Goal: Complete application form: Complete application form

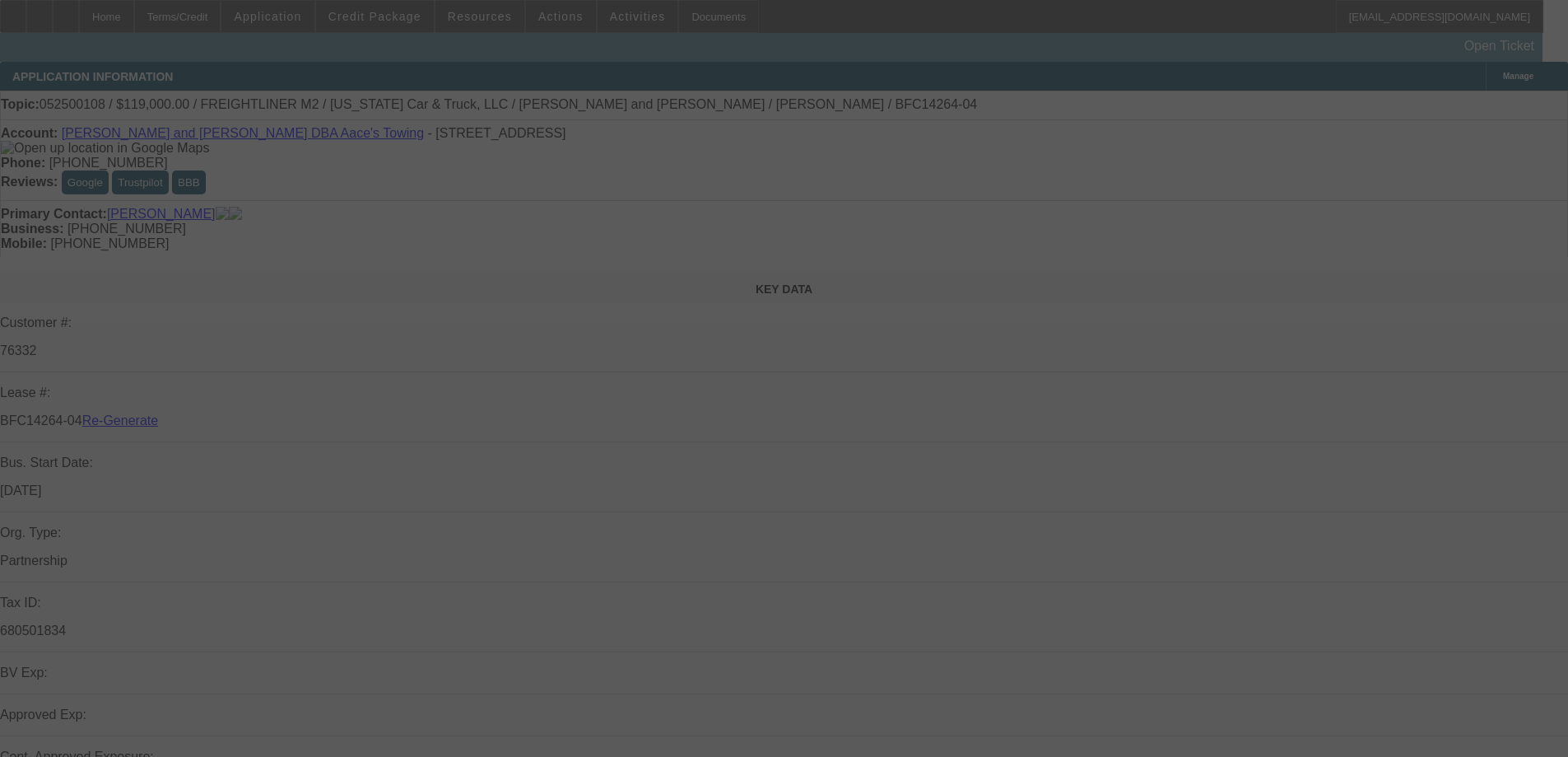
select select "3"
select select "0"
select select "2"
select select "0.1"
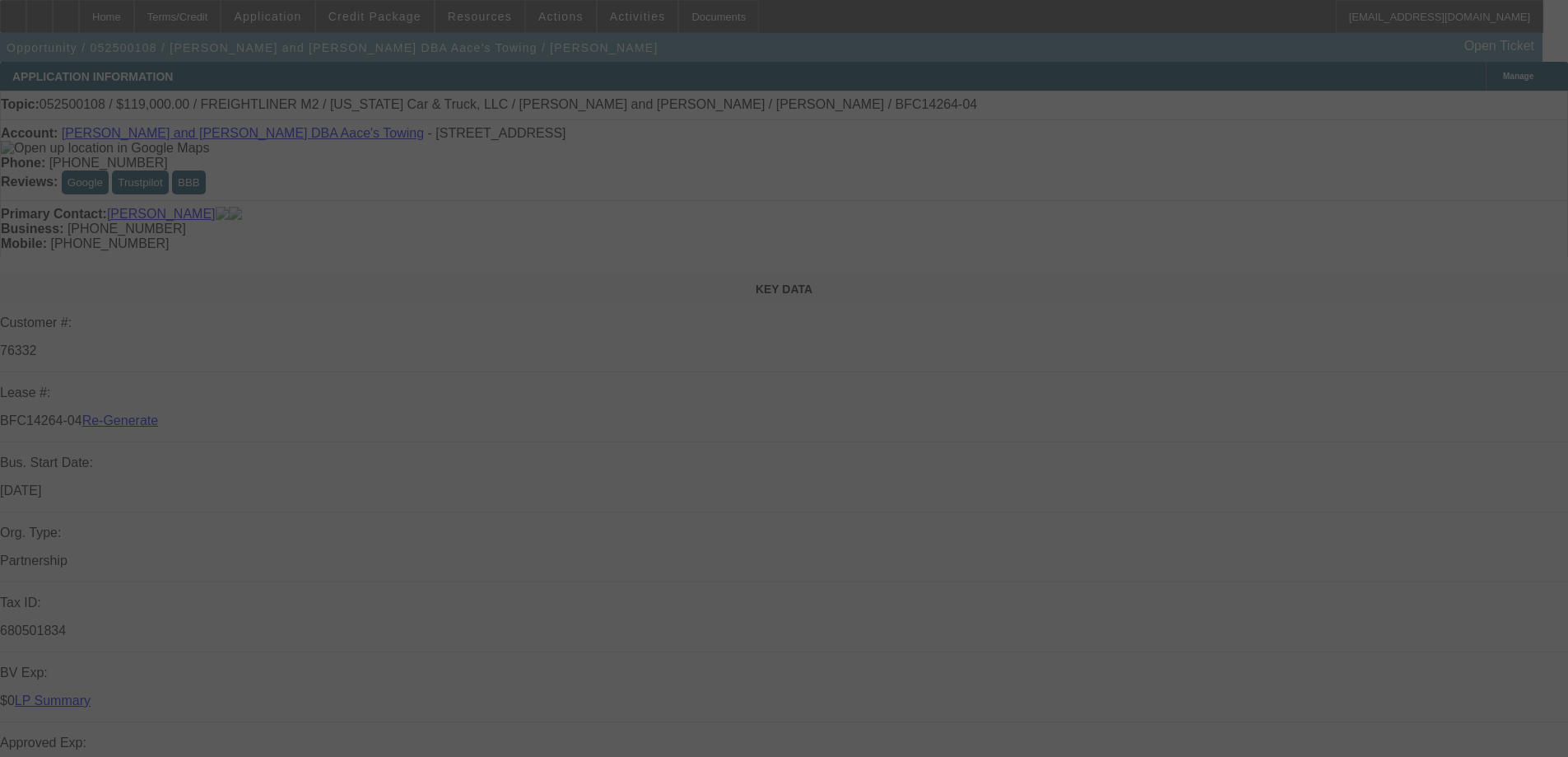
select select "4"
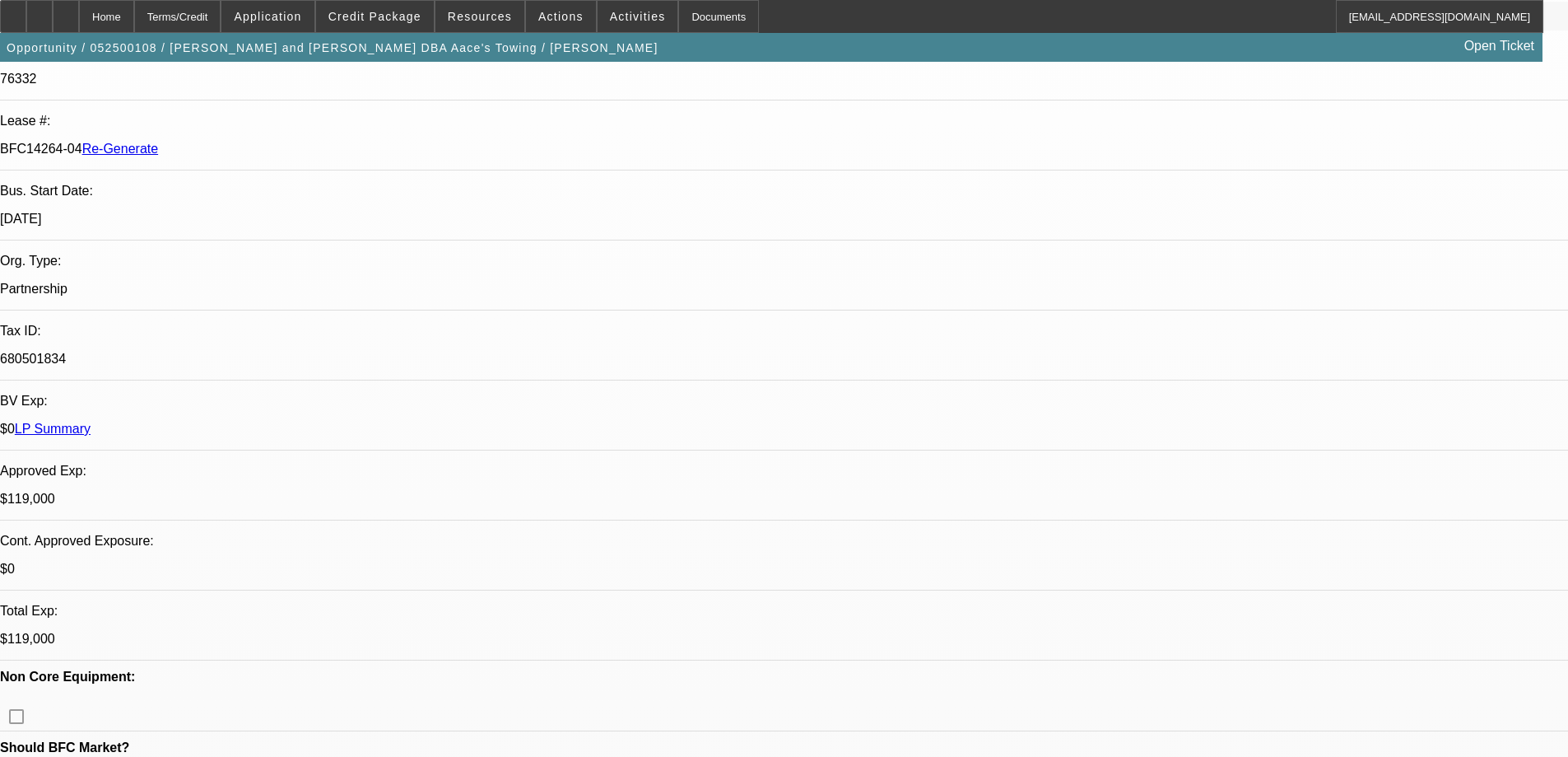
scroll to position [330, 0]
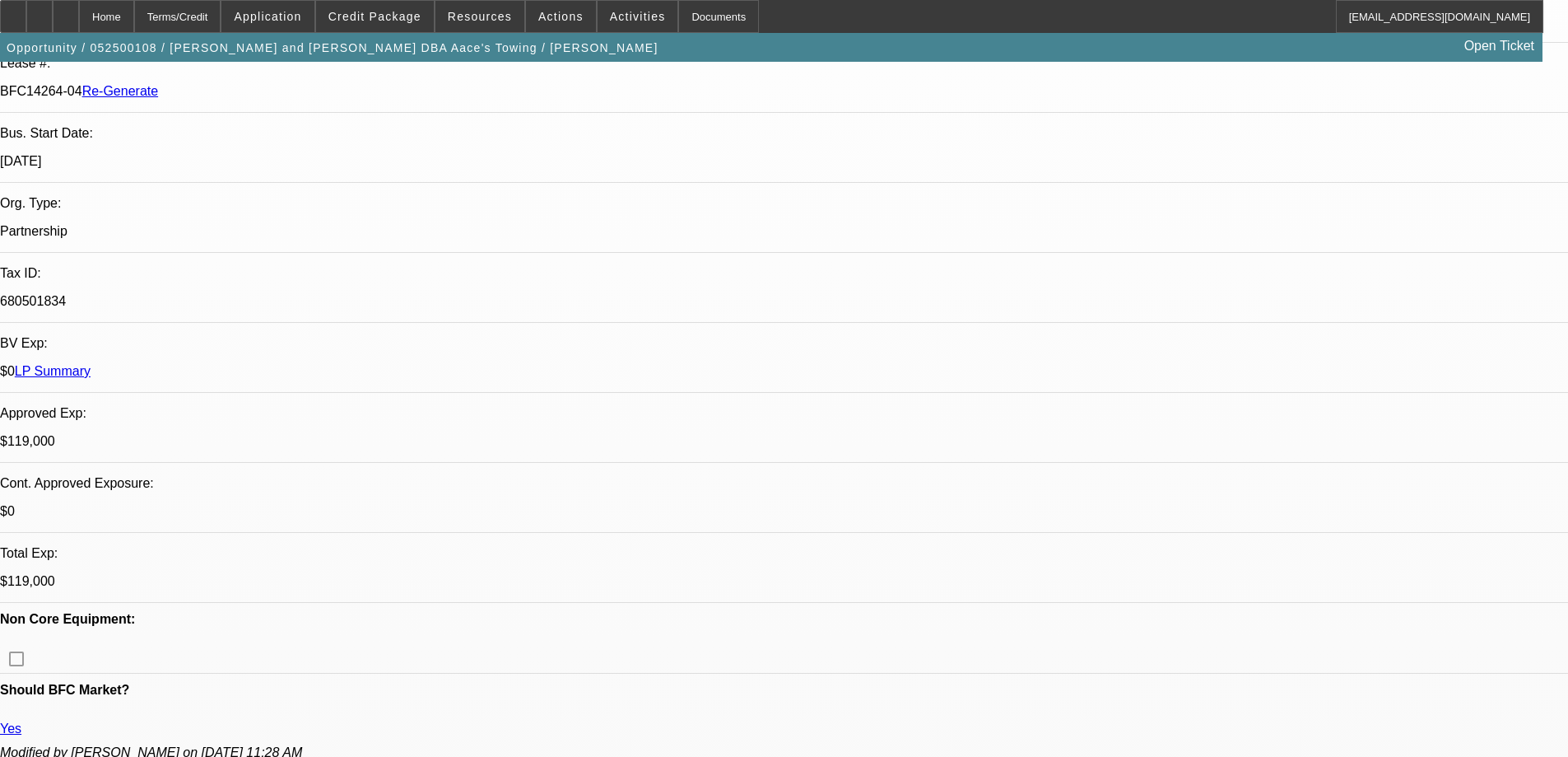
click at [678, 13] on div "Documents" at bounding box center [718, 16] width 81 height 33
click at [372, 17] on span "Credit Package" at bounding box center [375, 16] width 93 height 13
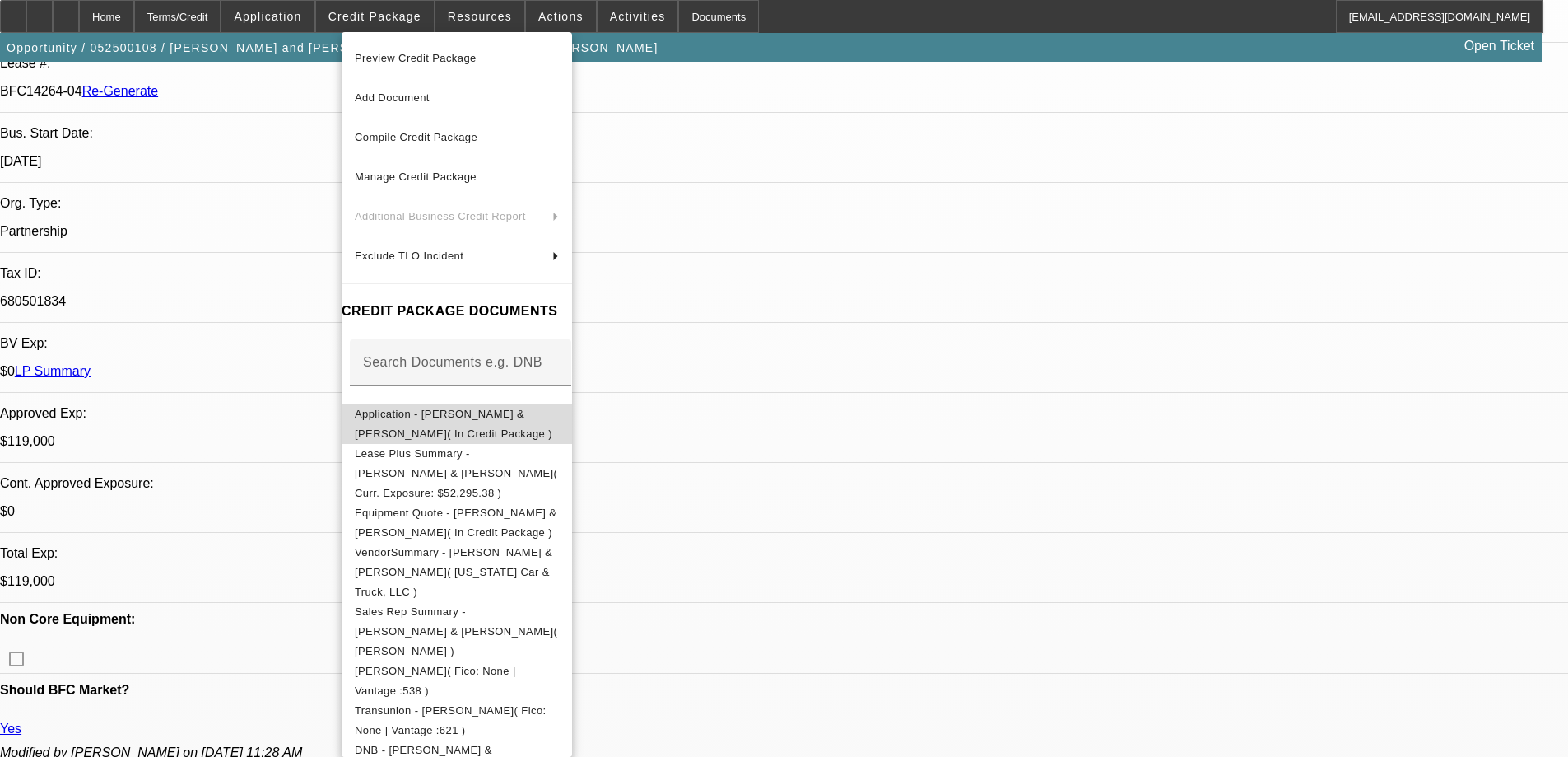
click at [442, 427] on span "Application - Christina & Alonso Rivera( In Credit Package )" at bounding box center [457, 424] width 204 height 39
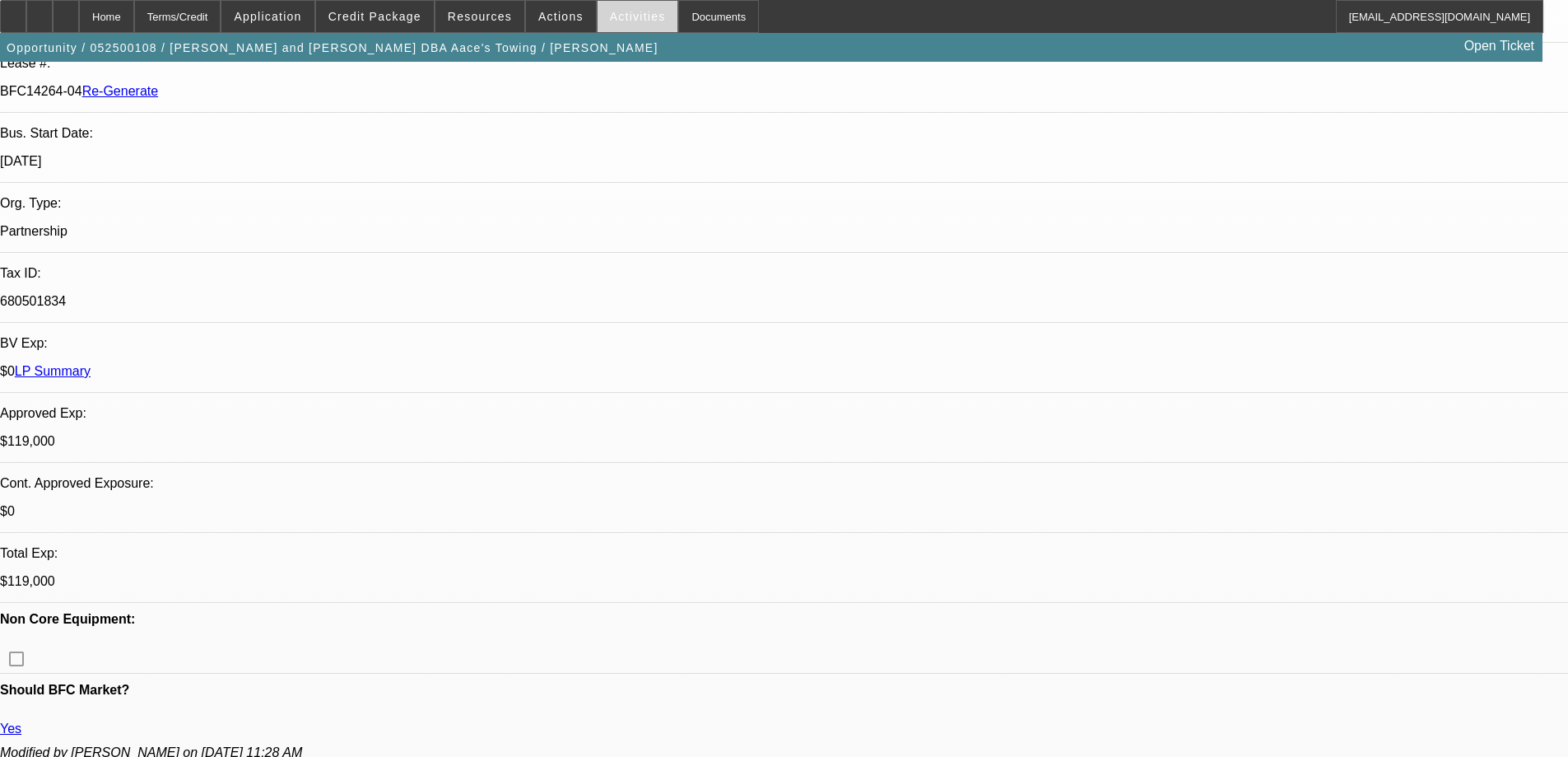
click at [610, 19] on span "Activities" at bounding box center [638, 16] width 56 height 13
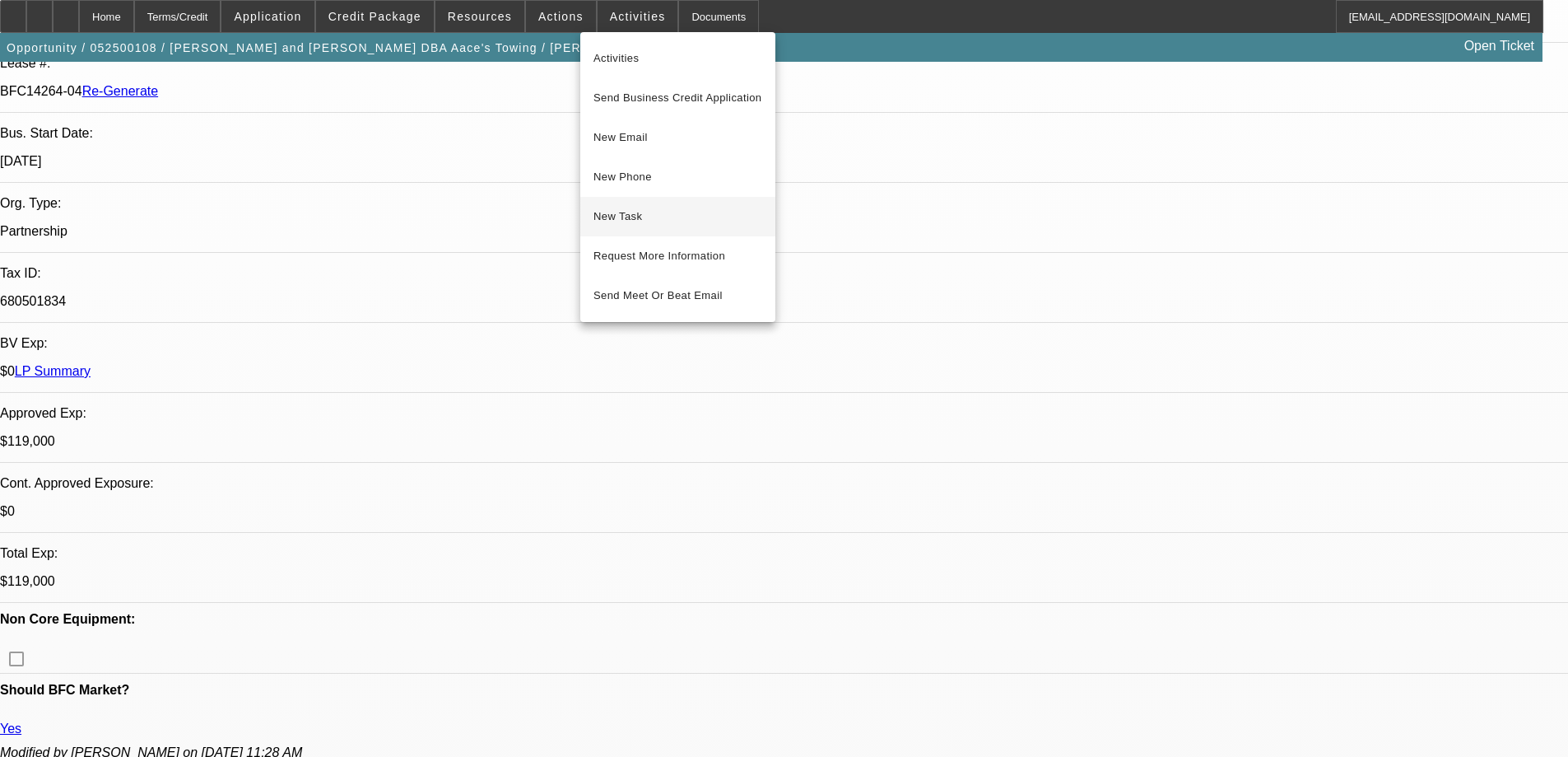
click at [656, 210] on span "New Task" at bounding box center [678, 216] width 169 height 20
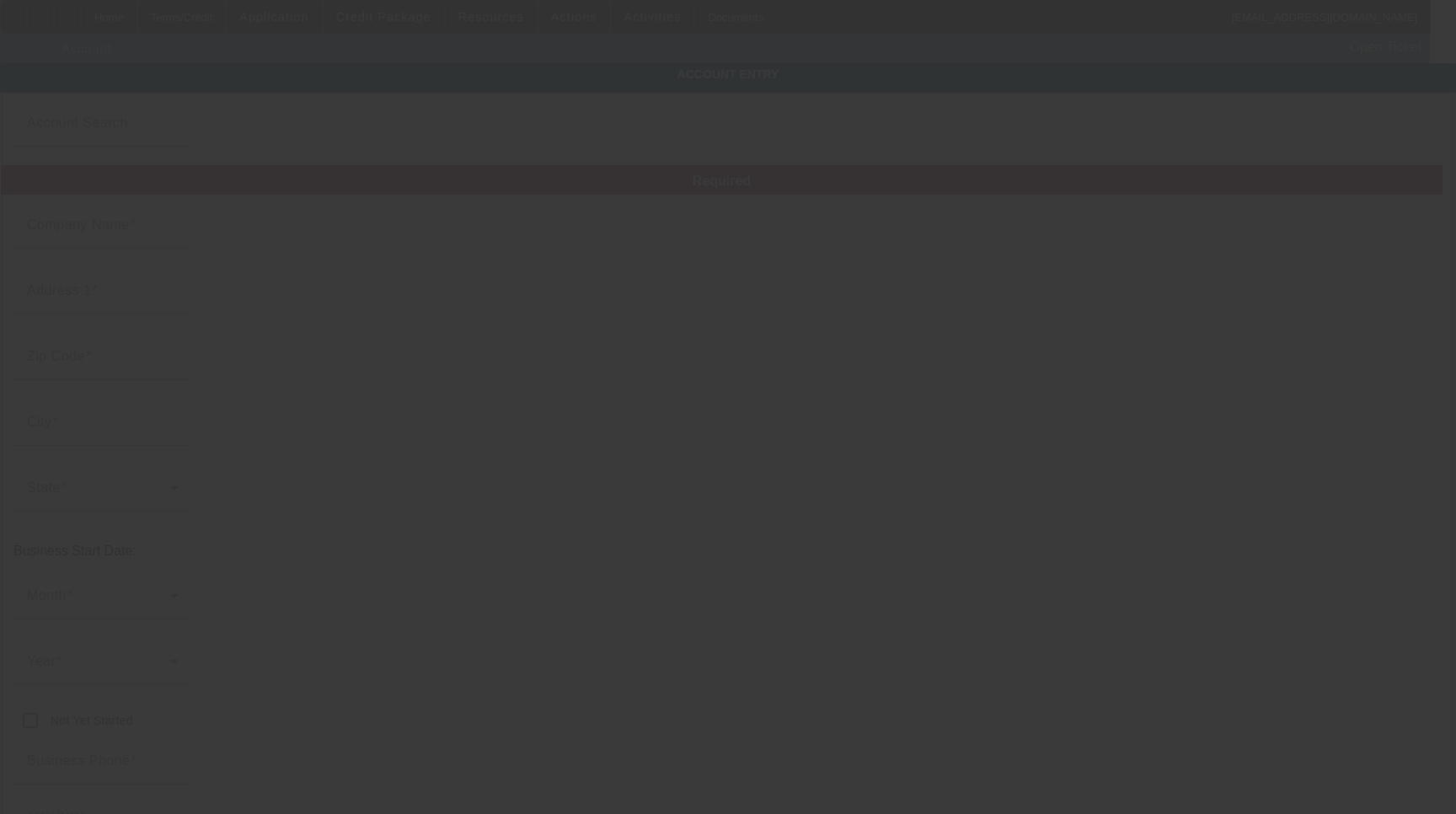
type input "[PERSON_NAME] and [PERSON_NAME]"
type input "[STREET_ADDRESS]"
type input "94066"
type input "San Bruno"
type input "[PHONE_NUMBER]"
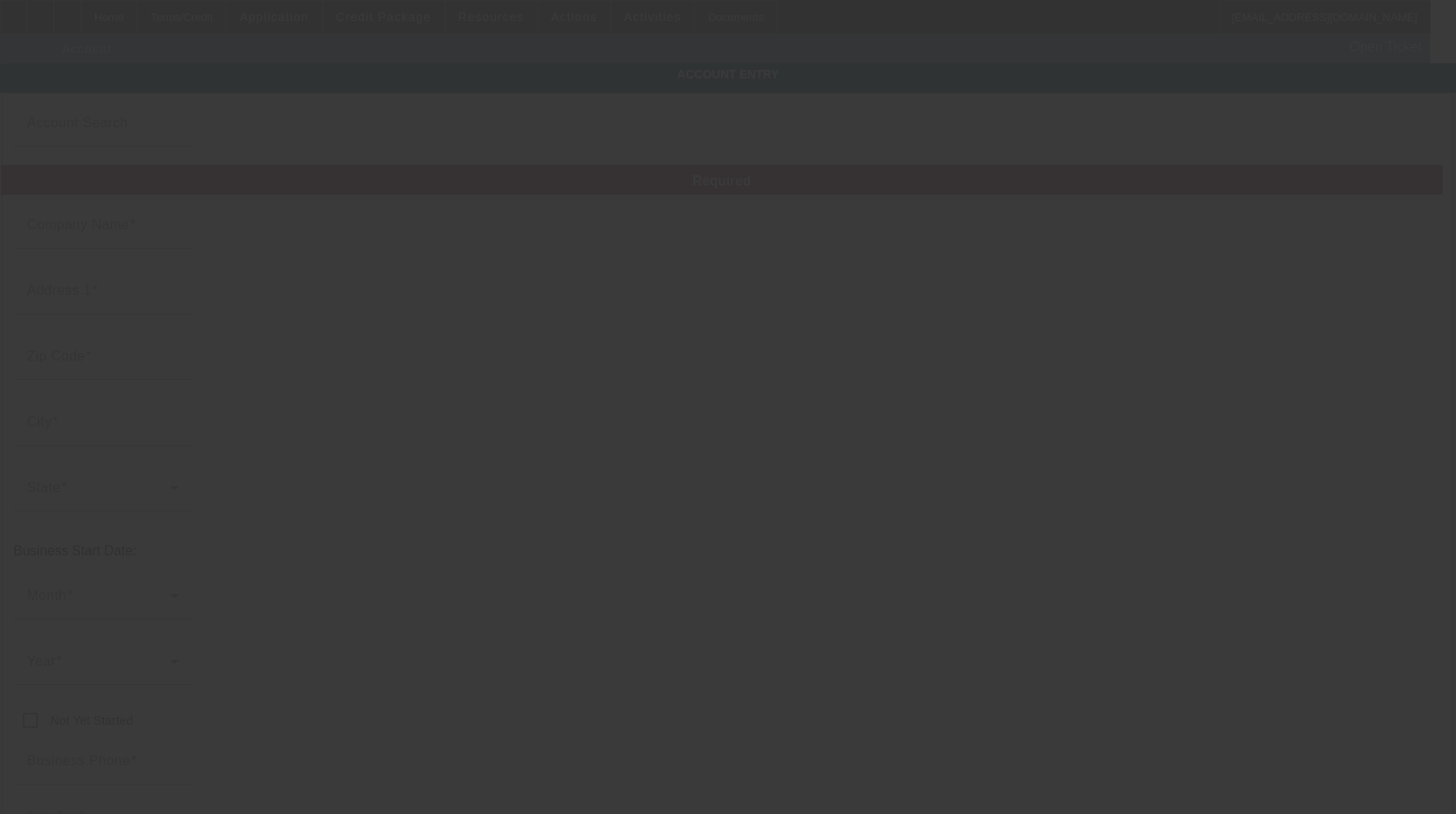
type input "[PERSON_NAME]'s Towing"
type input "[EMAIL_ADDRESS][DOMAIN_NAME]"
type input "[GEOGRAPHIC_DATA]"
type input "680501834"
type input "Towing"
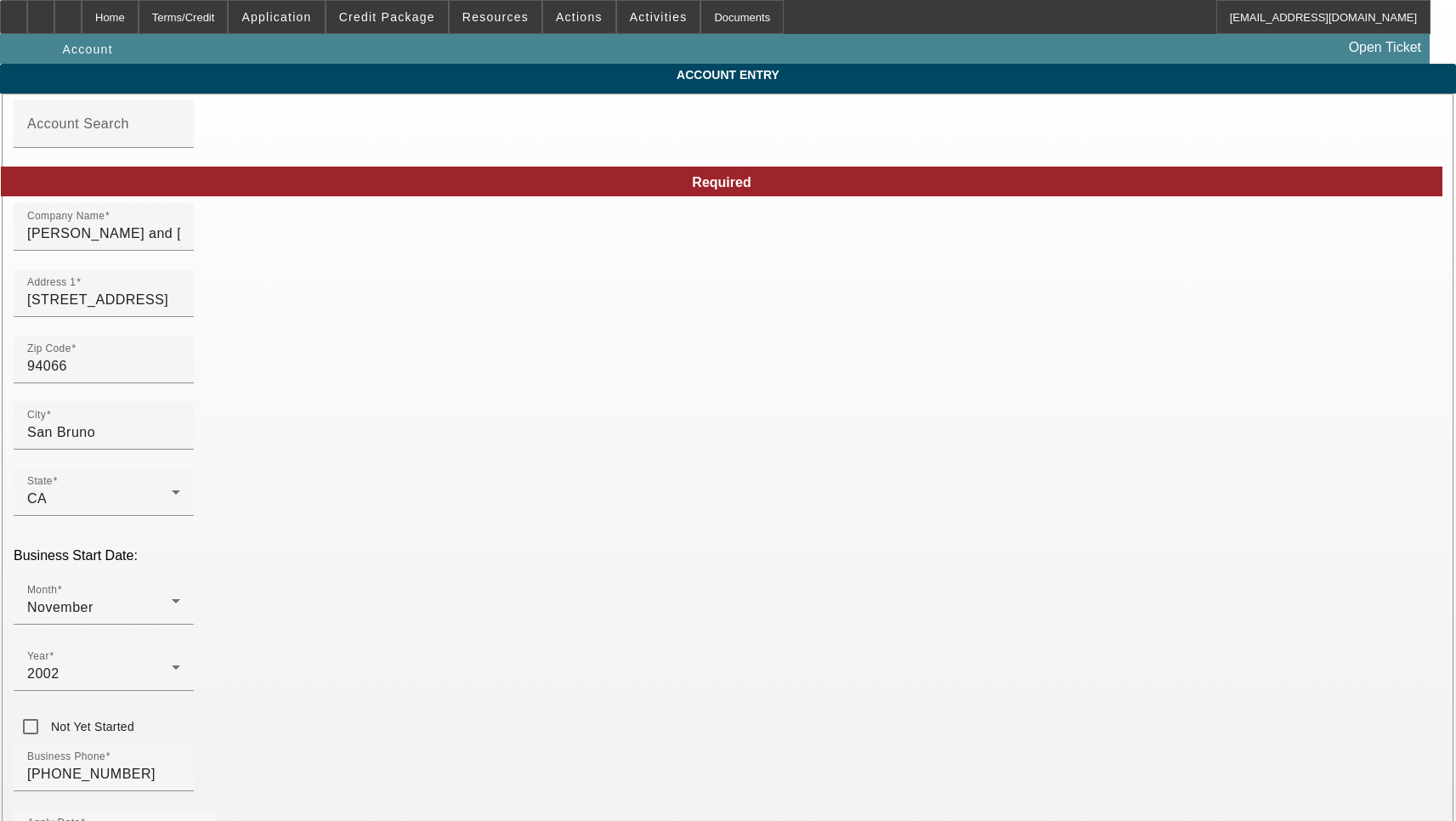
type input "[DATE]"
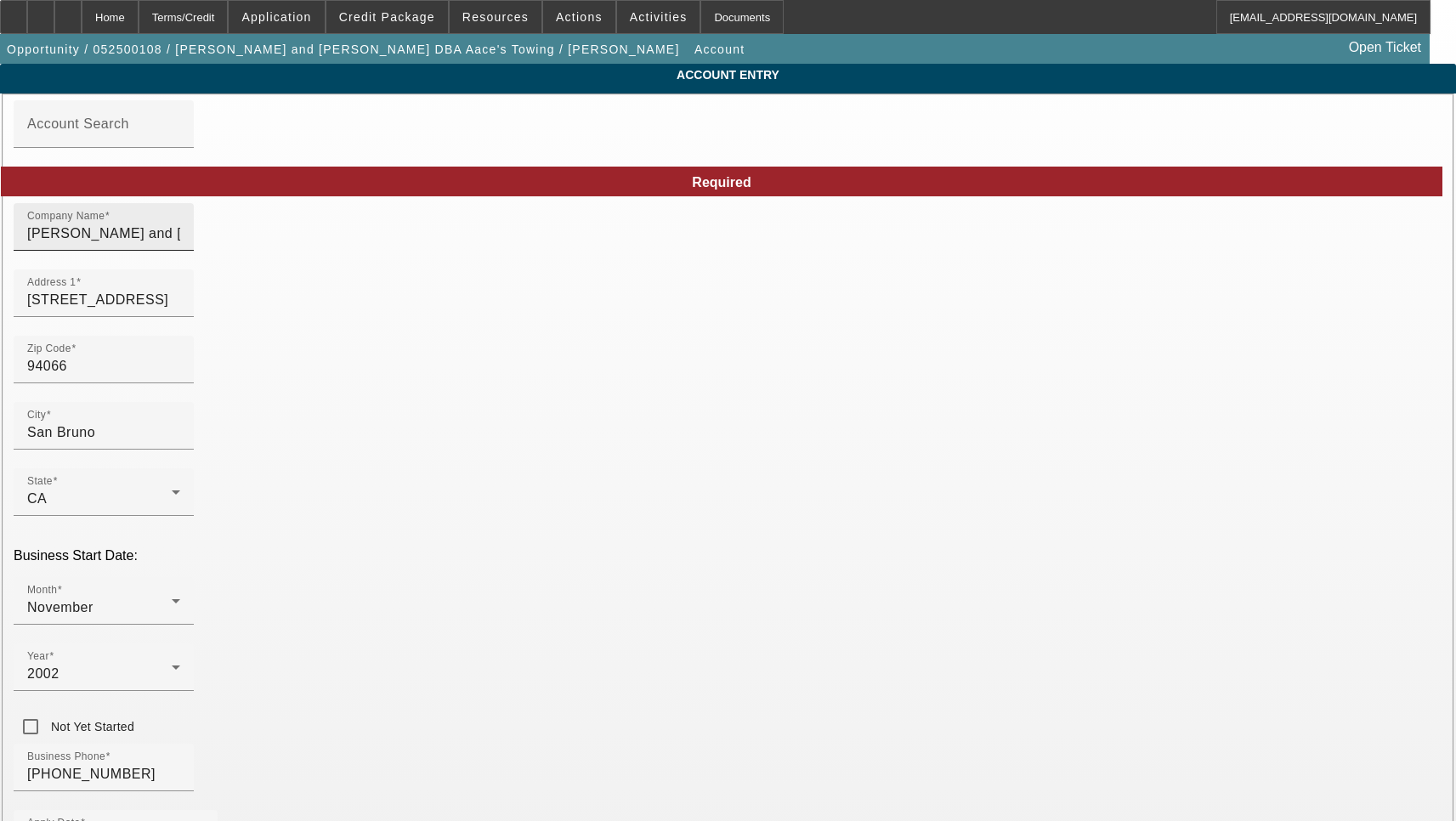
click at [180, 244] on input "[PERSON_NAME] and [PERSON_NAME]" at bounding box center [104, 233] width 153 height 20
type input "[PERSON_NAME] & [PERSON_NAME]"
click at [180, 310] on input "[STREET_ADDRESS]" at bounding box center [104, 300] width 153 height 20
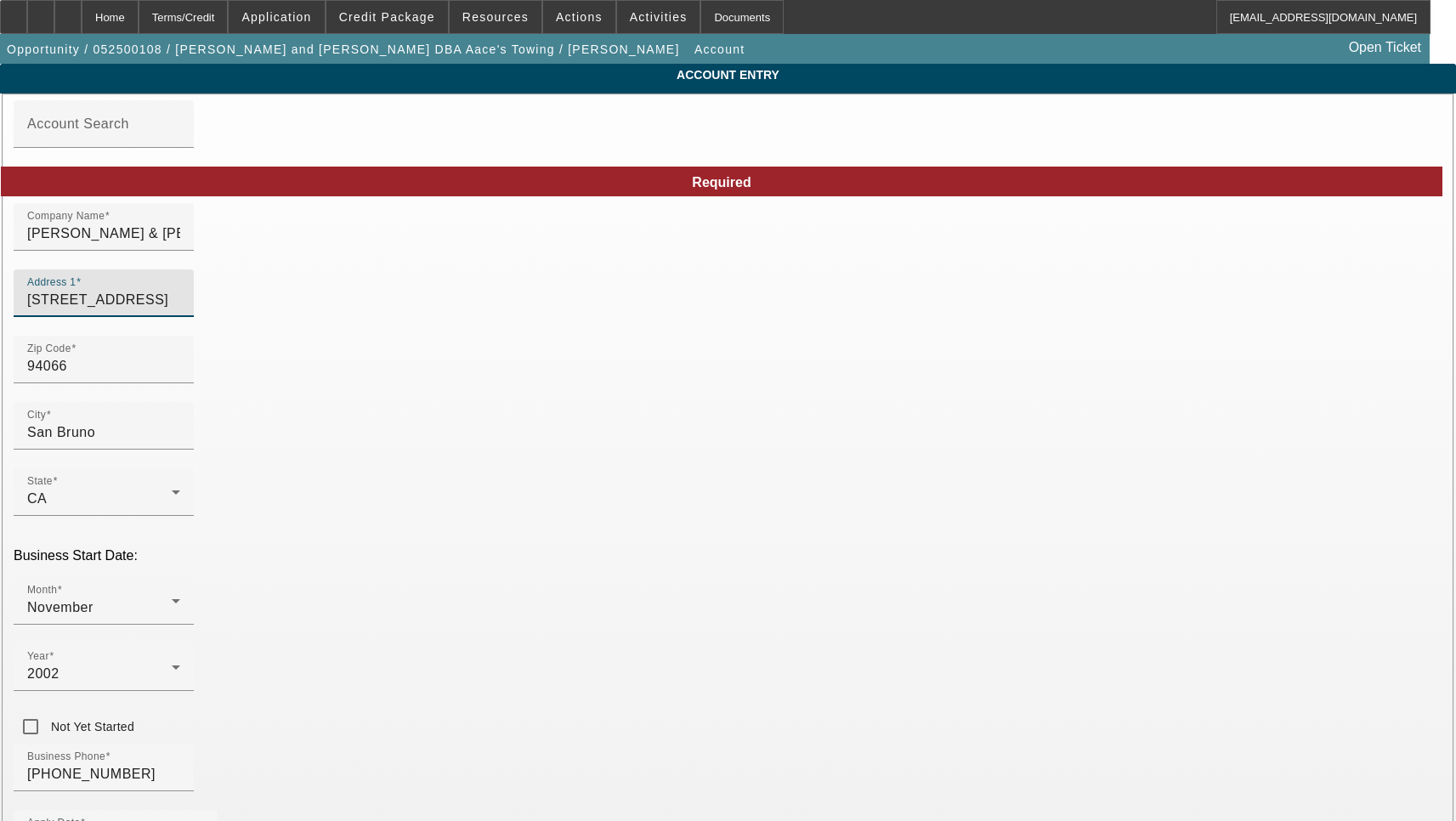
paste input "nue"
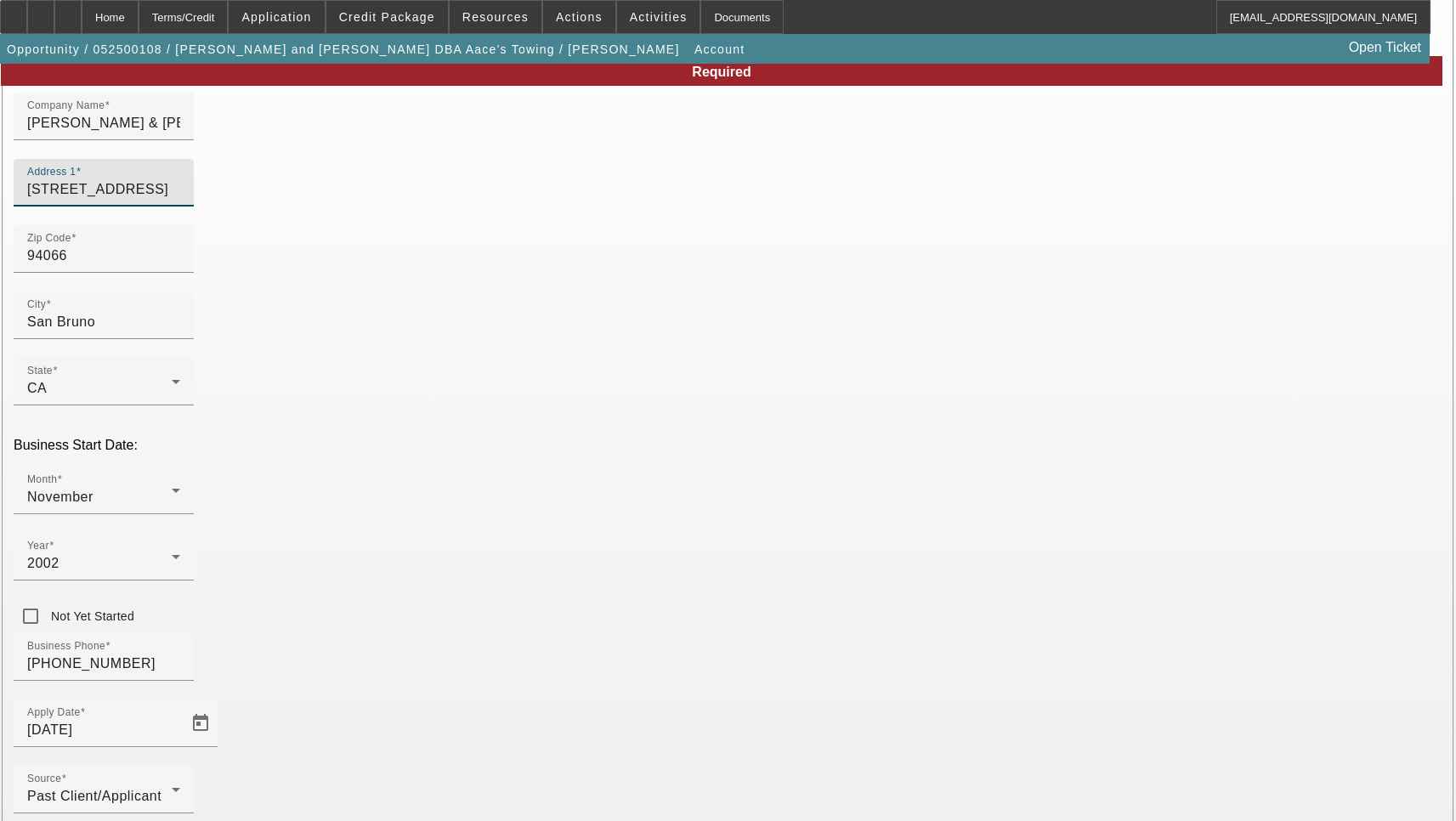
scroll to position [181, 0]
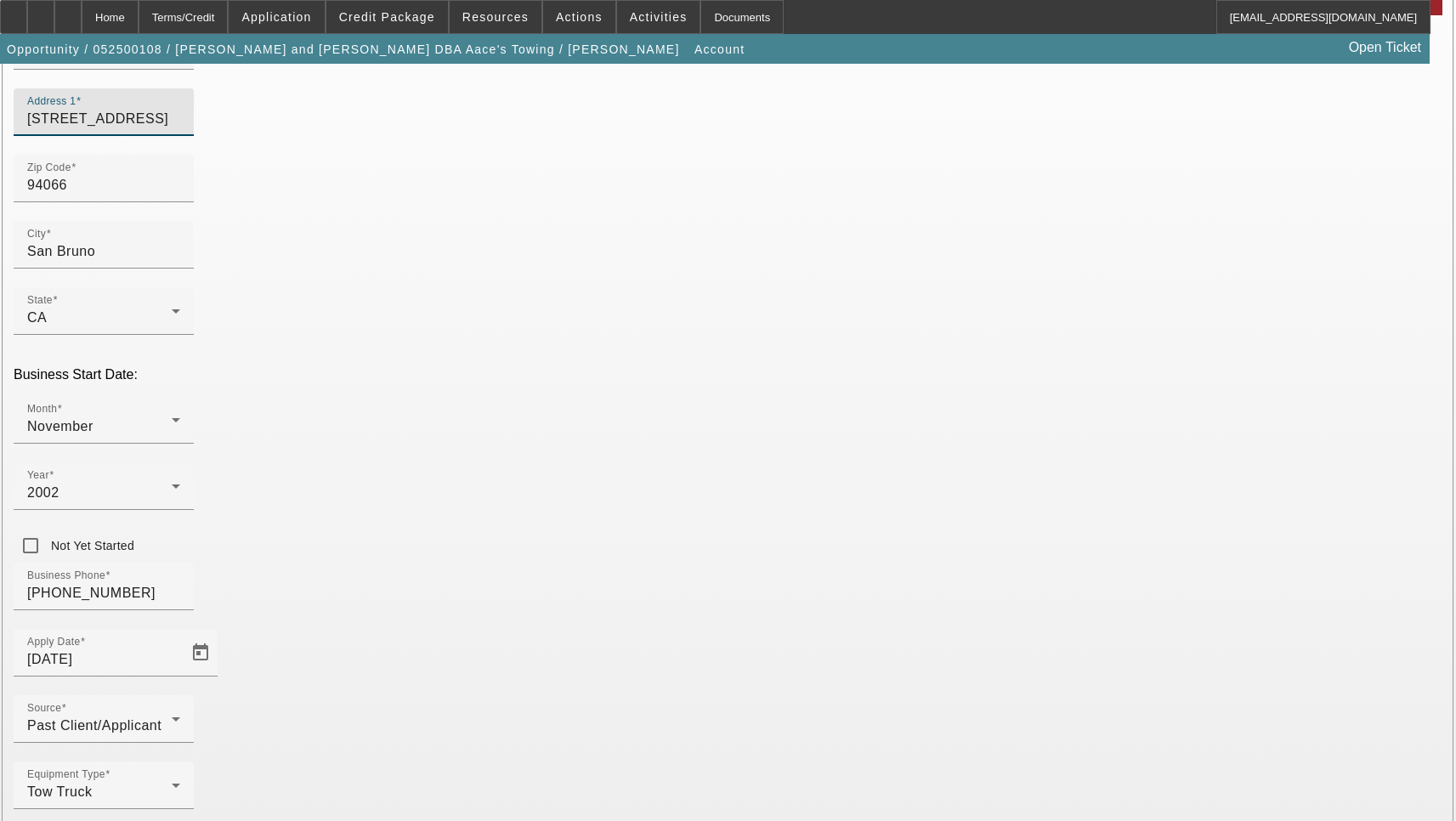
type input "[STREET_ADDRESS]"
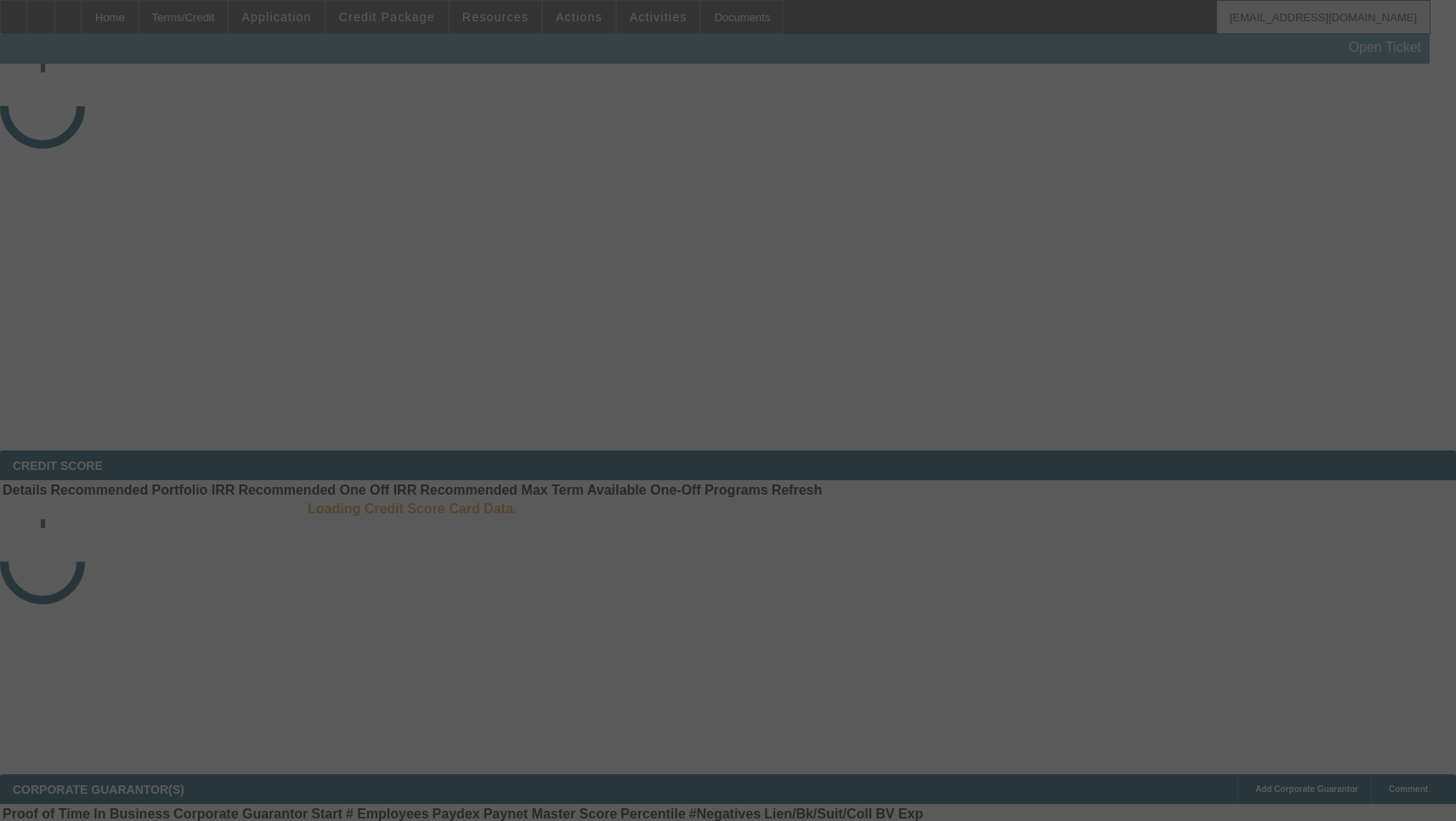
select select "3"
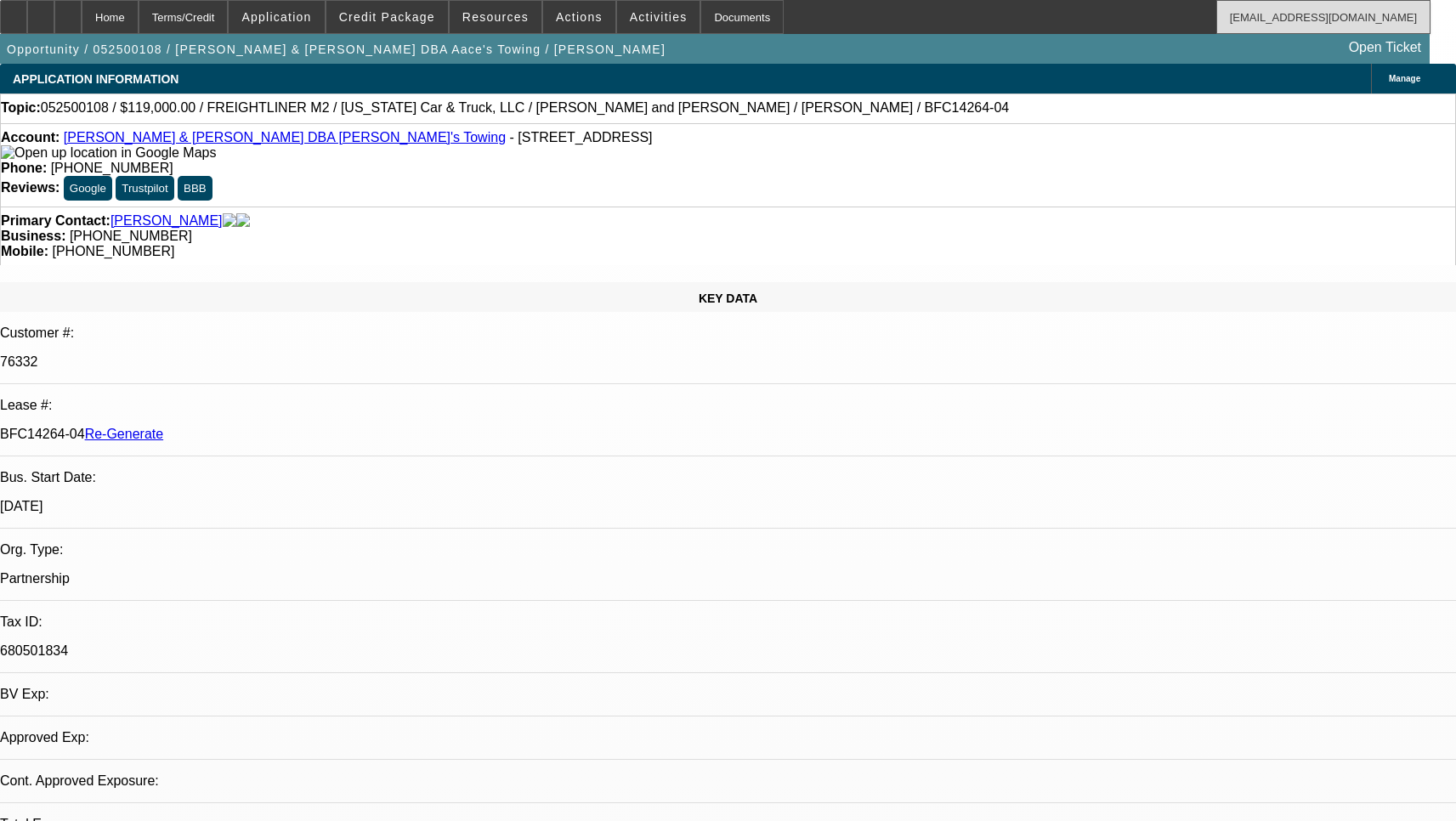
select select "0"
select select "2"
select select "0.1"
select select "4"
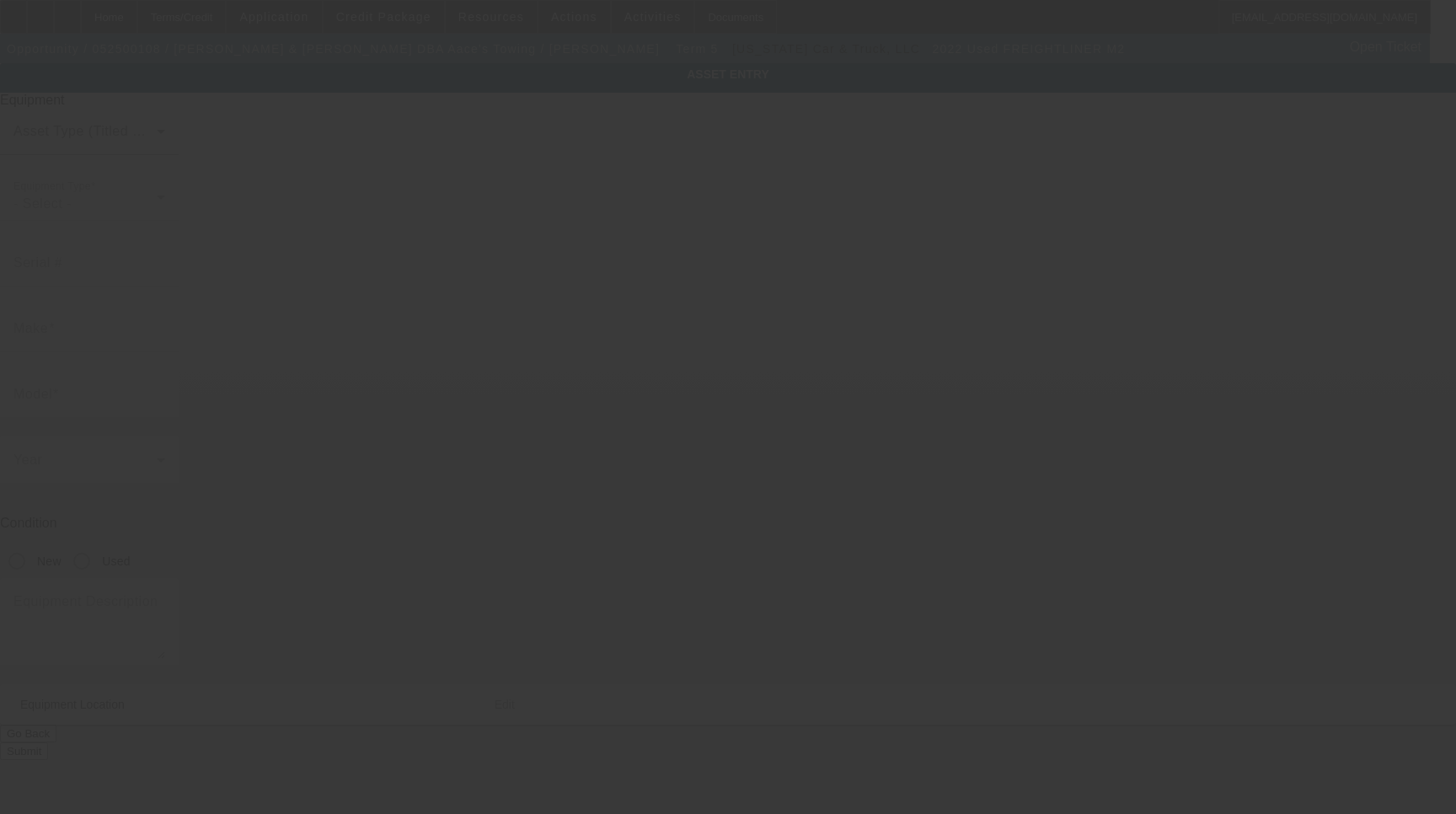
type input "1FVACXFE2NHNK9468"
type input "Freightliner"
type input "M2"
radio input "true"
type input "[STREET_ADDRESS]"
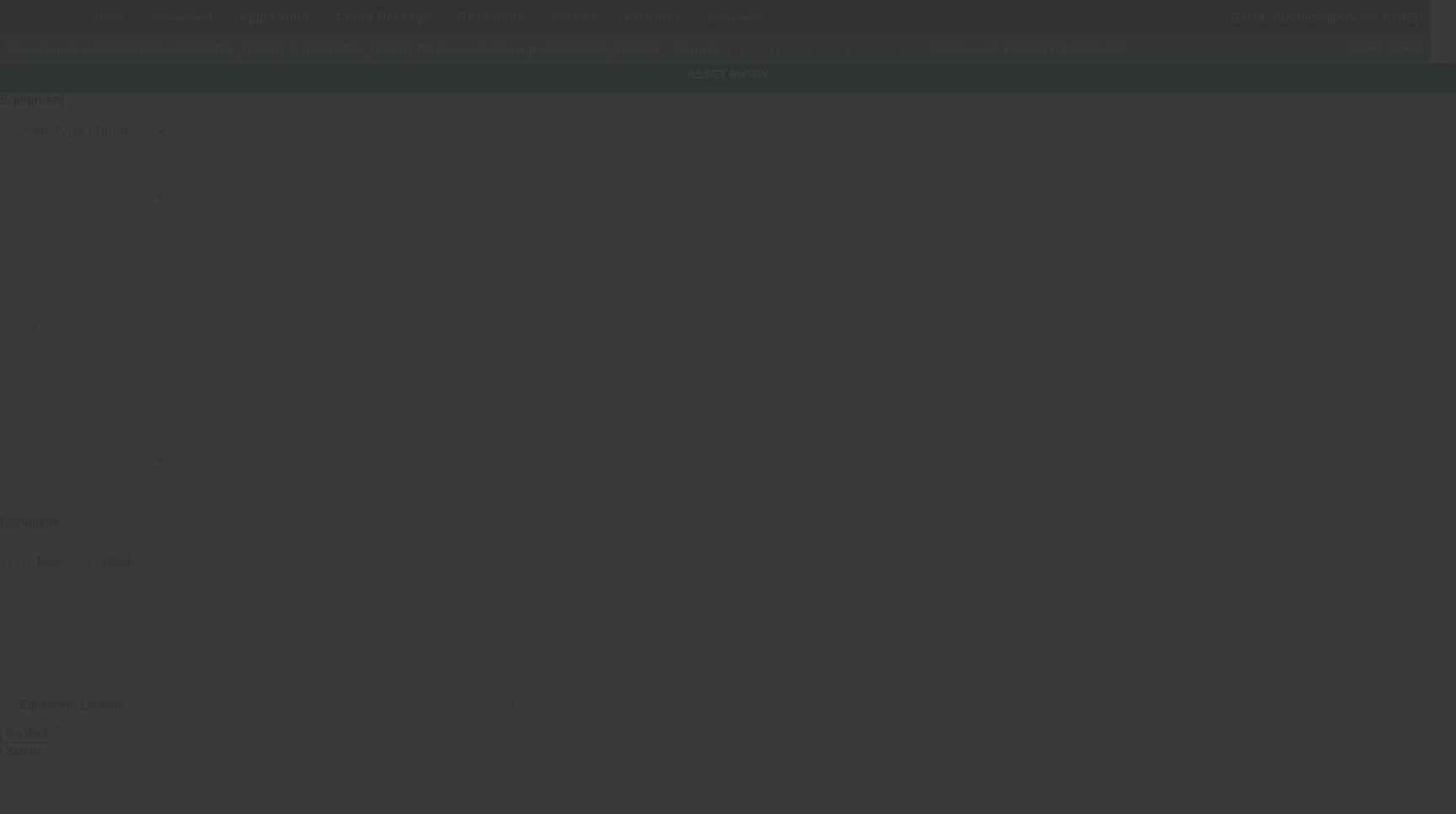
type input "San Bruno"
type input "94066"
type input "[GEOGRAPHIC_DATA]"
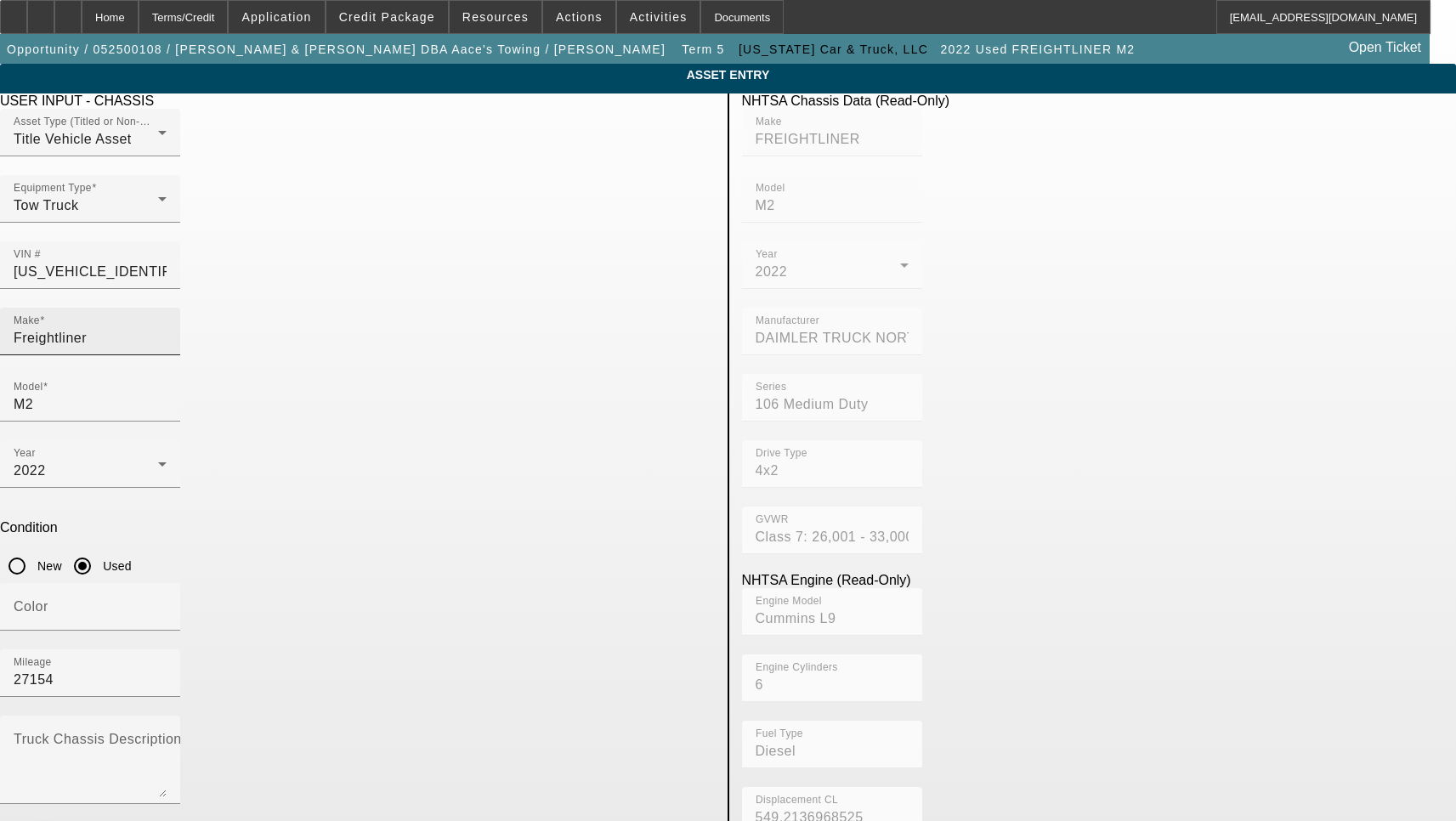
click at [167, 308] on div "Make Freightliner" at bounding box center [90, 331] width 153 height 47
click at [167, 328] on input "Freightliner" at bounding box center [90, 338] width 153 height 20
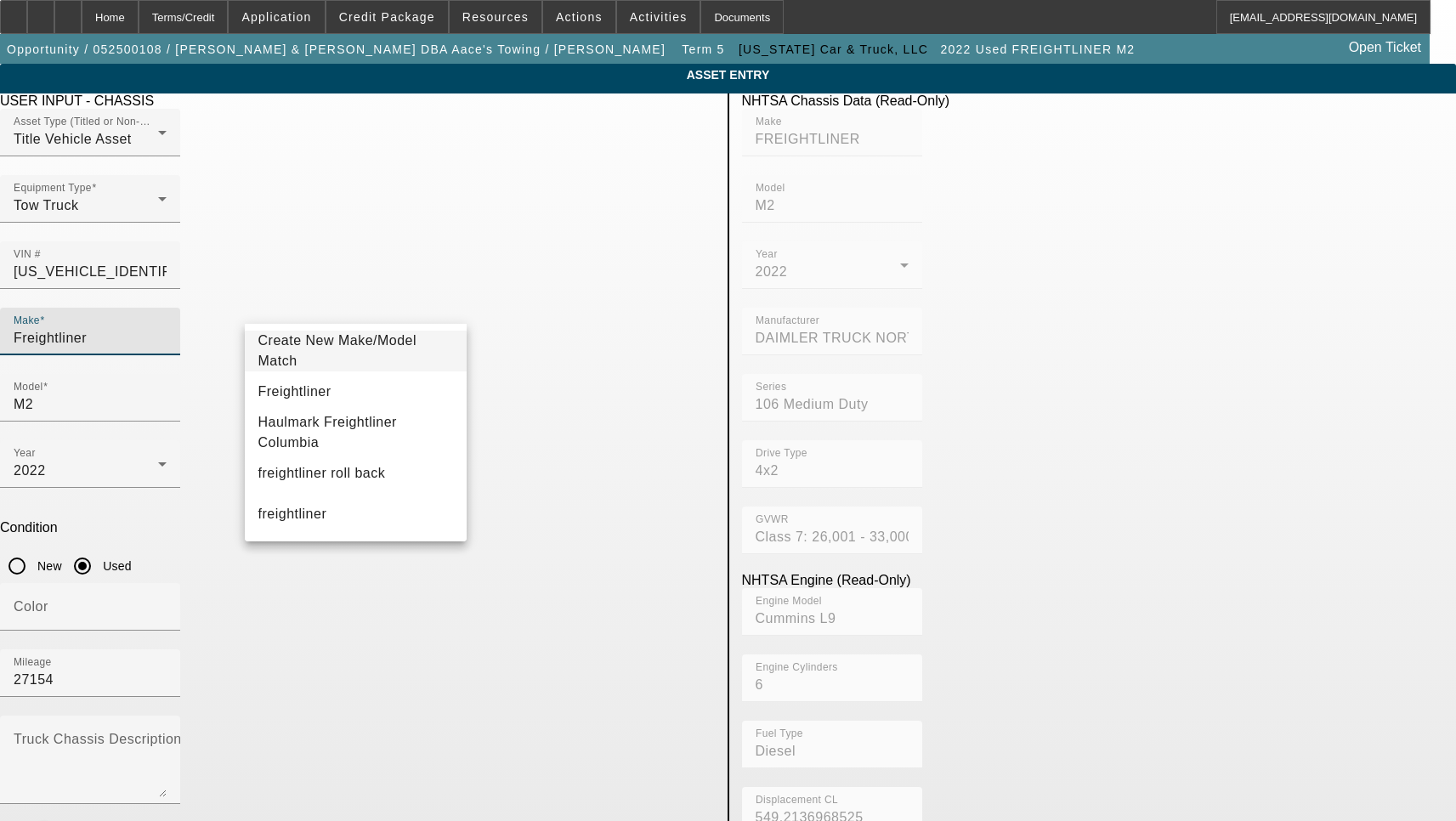
click at [167, 328] on input "Freightliner" at bounding box center [90, 338] width 153 height 20
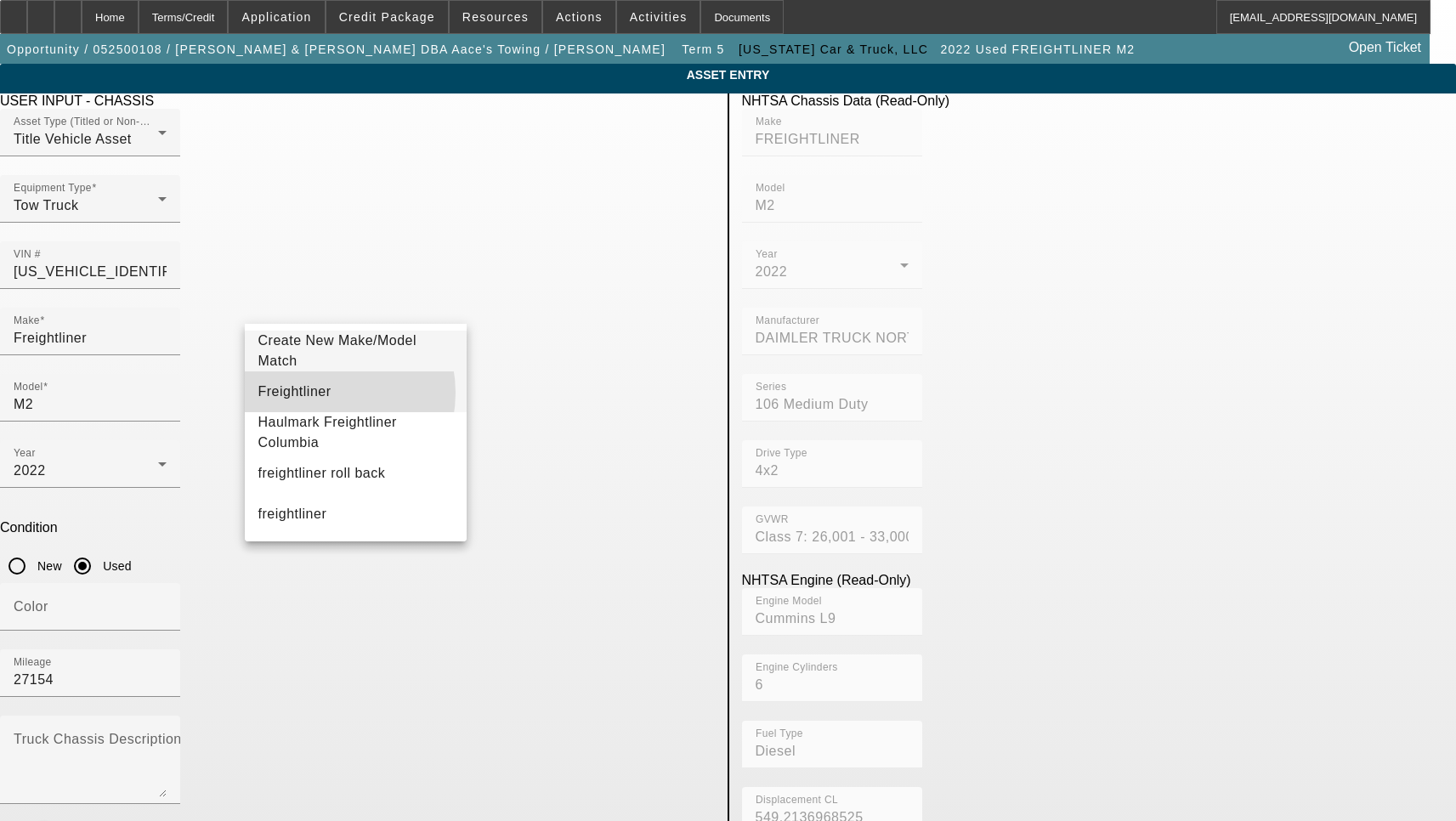
click at [319, 393] on mat-option "Freightliner" at bounding box center [355, 392] width 222 height 40
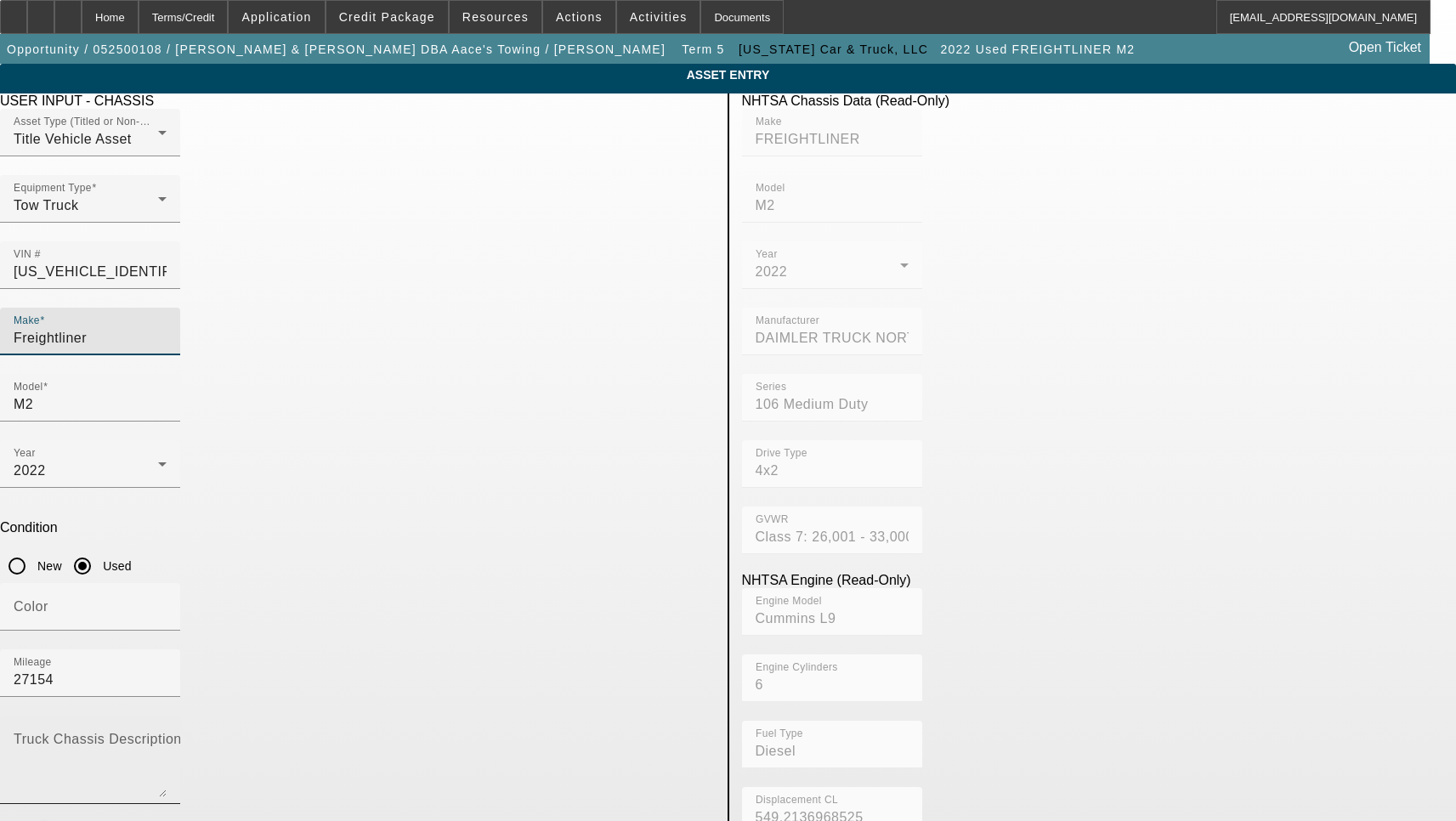
click at [167, 736] on textarea "Truck Chassis Description (Describe the truck chassis only)" at bounding box center [90, 767] width 153 height 62
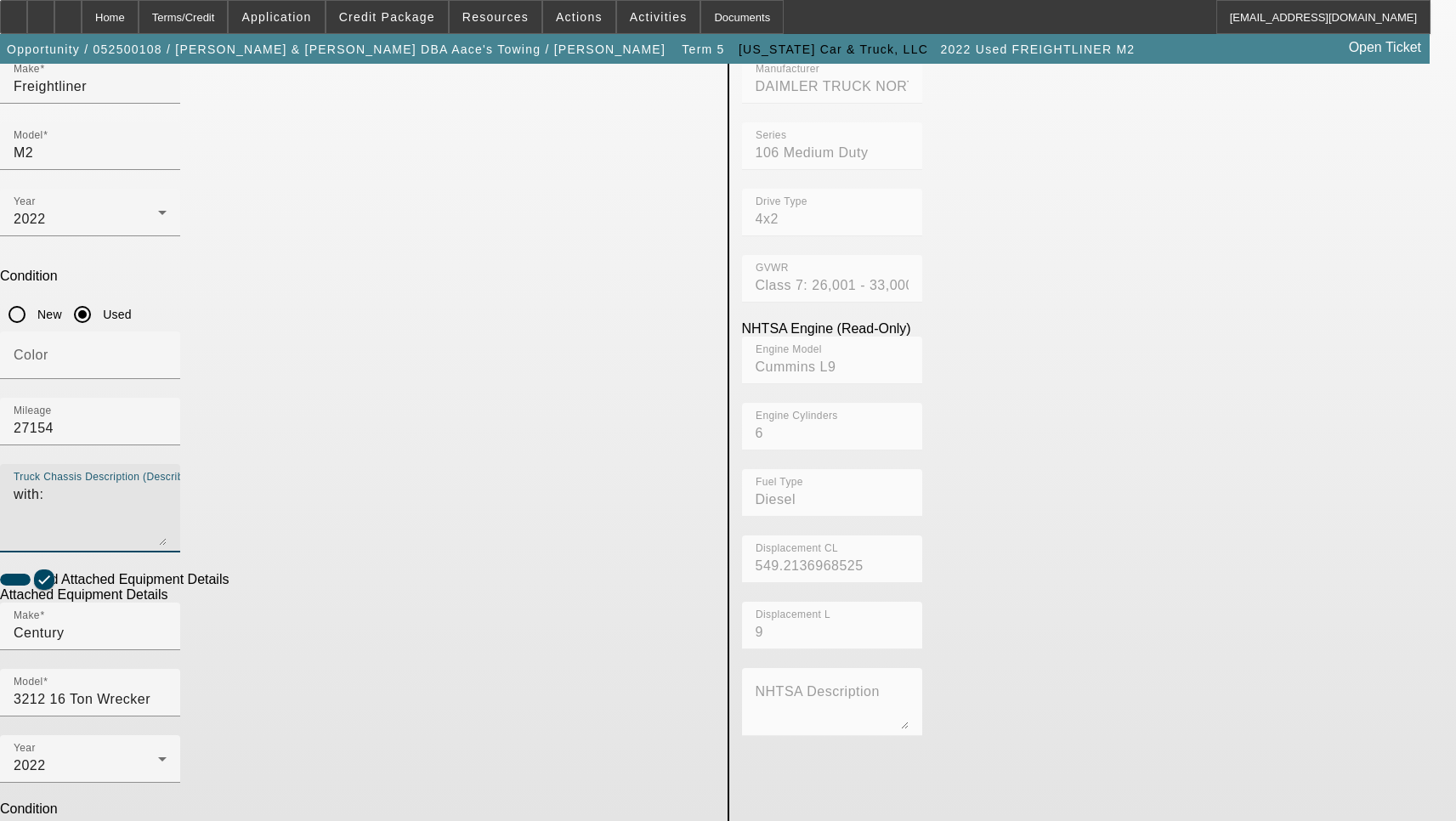
scroll to position [273, 0]
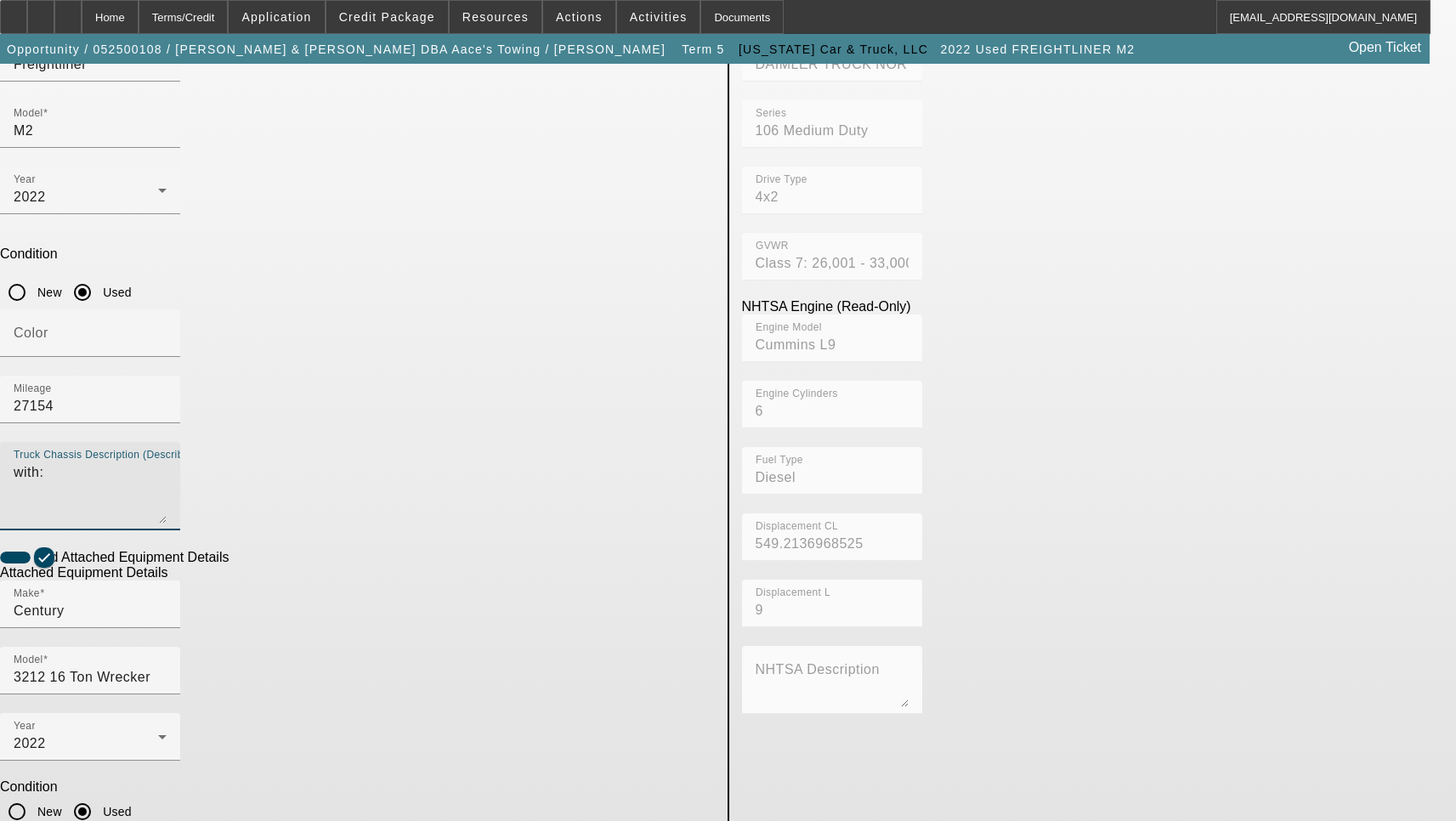
type textarea "with:"
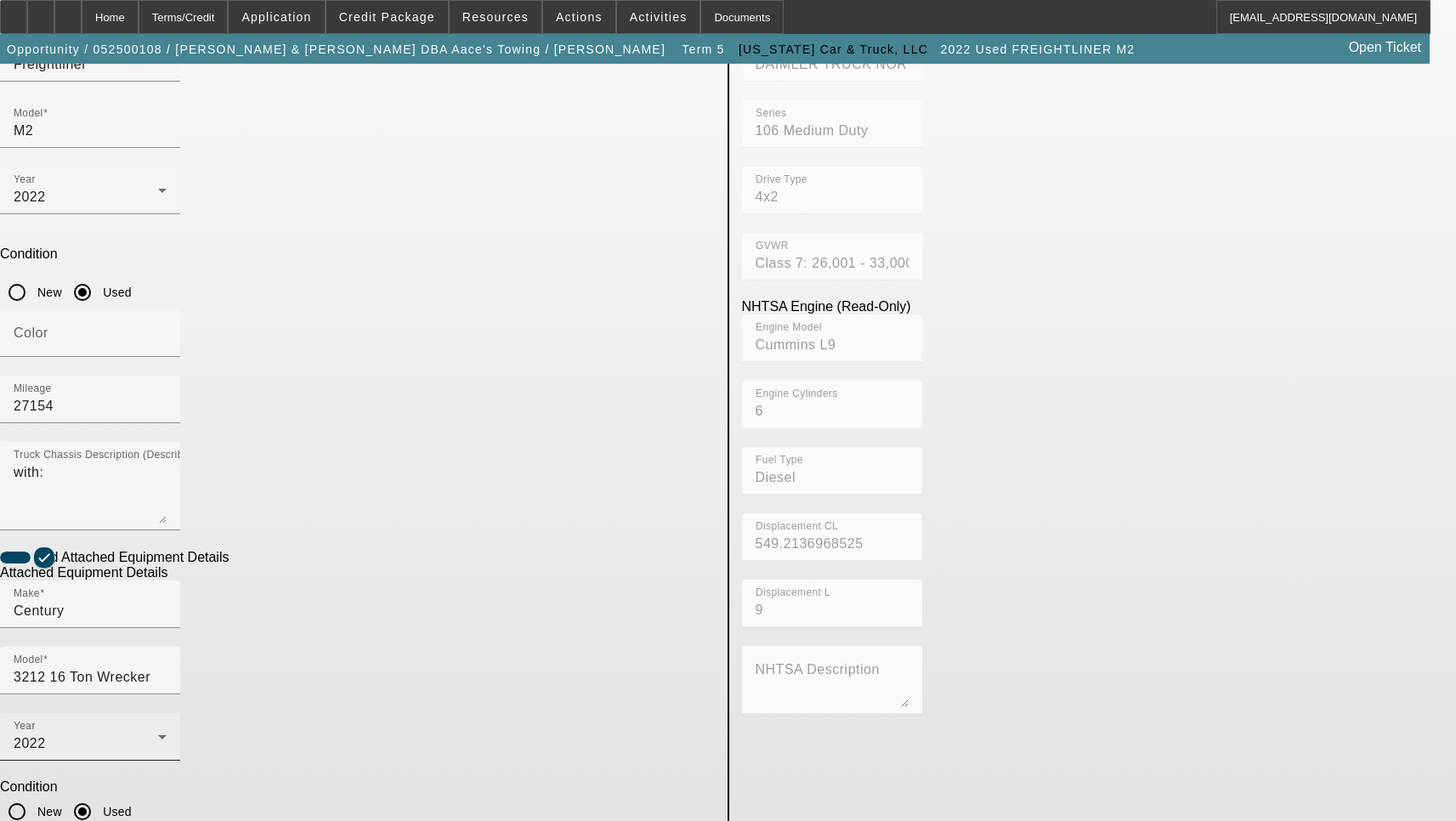
type textarea "Includes all options, attachments and accessories"
click at [158, 733] on div "2022" at bounding box center [85, 743] width 144 height 20
click at [409, 531] on mat-option "2026" at bounding box center [355, 551] width 222 height 40
click at [172, 727] on icon at bounding box center [162, 737] width 20 height 20
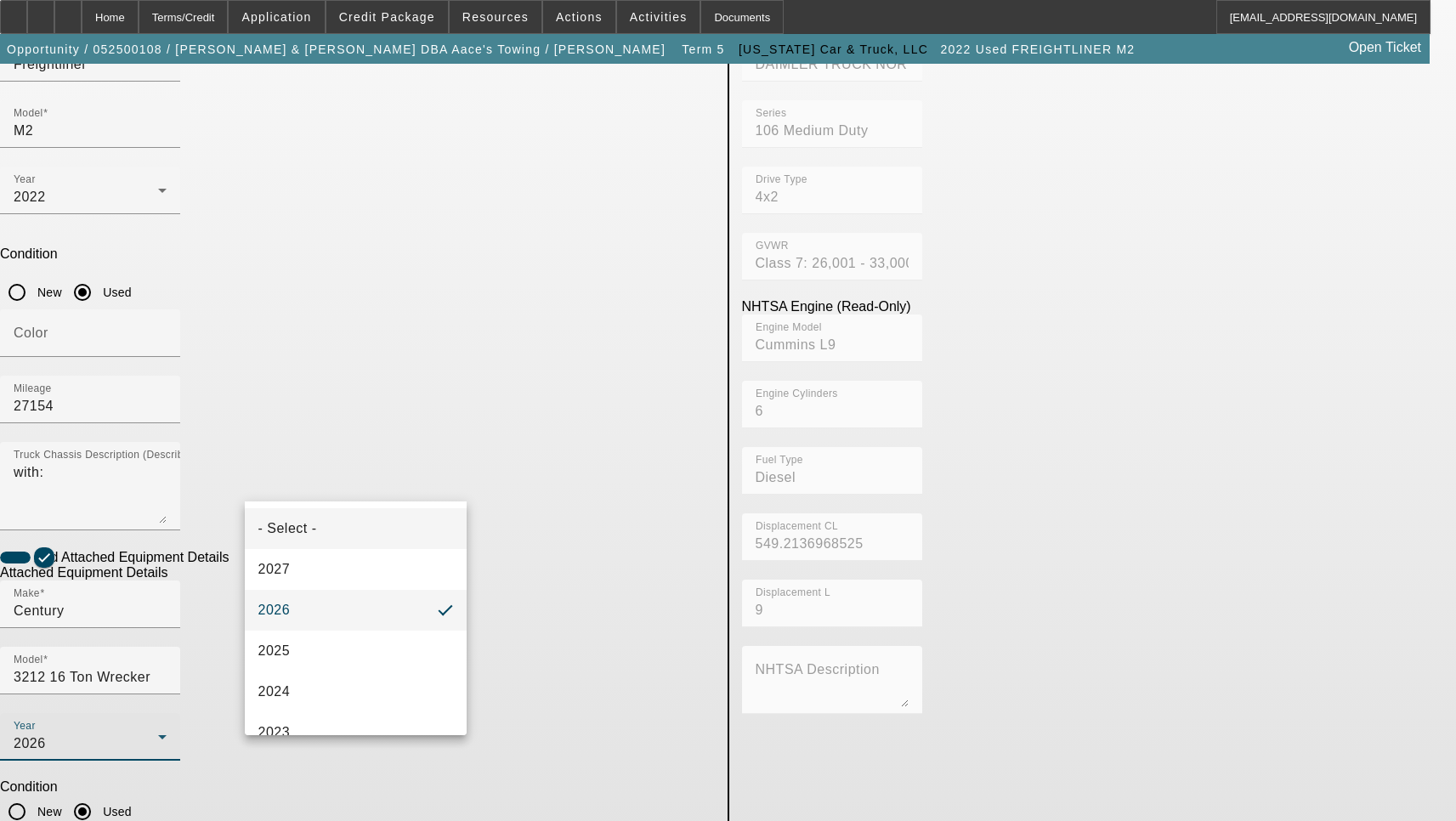
click at [356, 537] on mat-option "- Select -" at bounding box center [355, 528] width 222 height 40
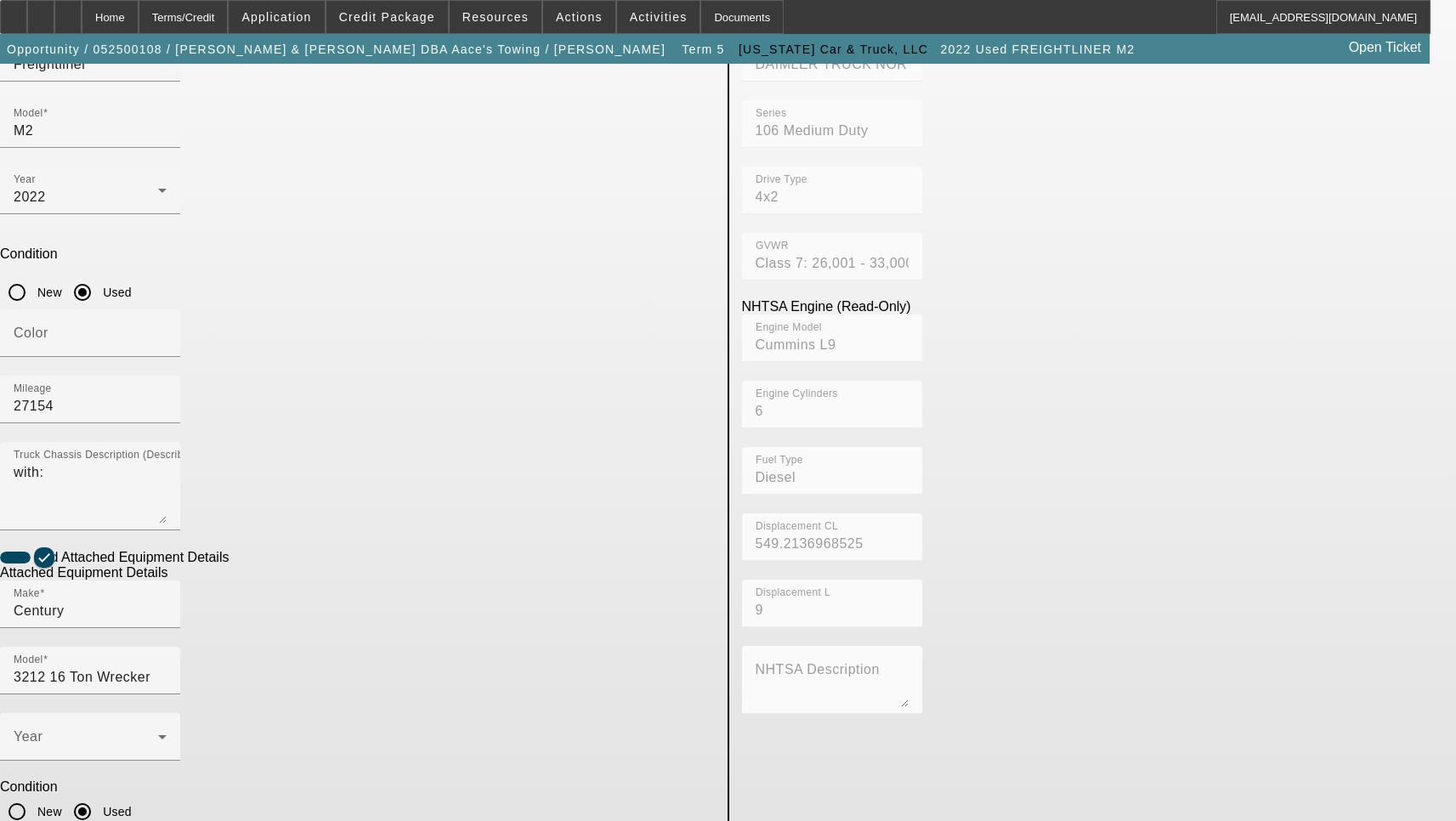
checkbox input "true"
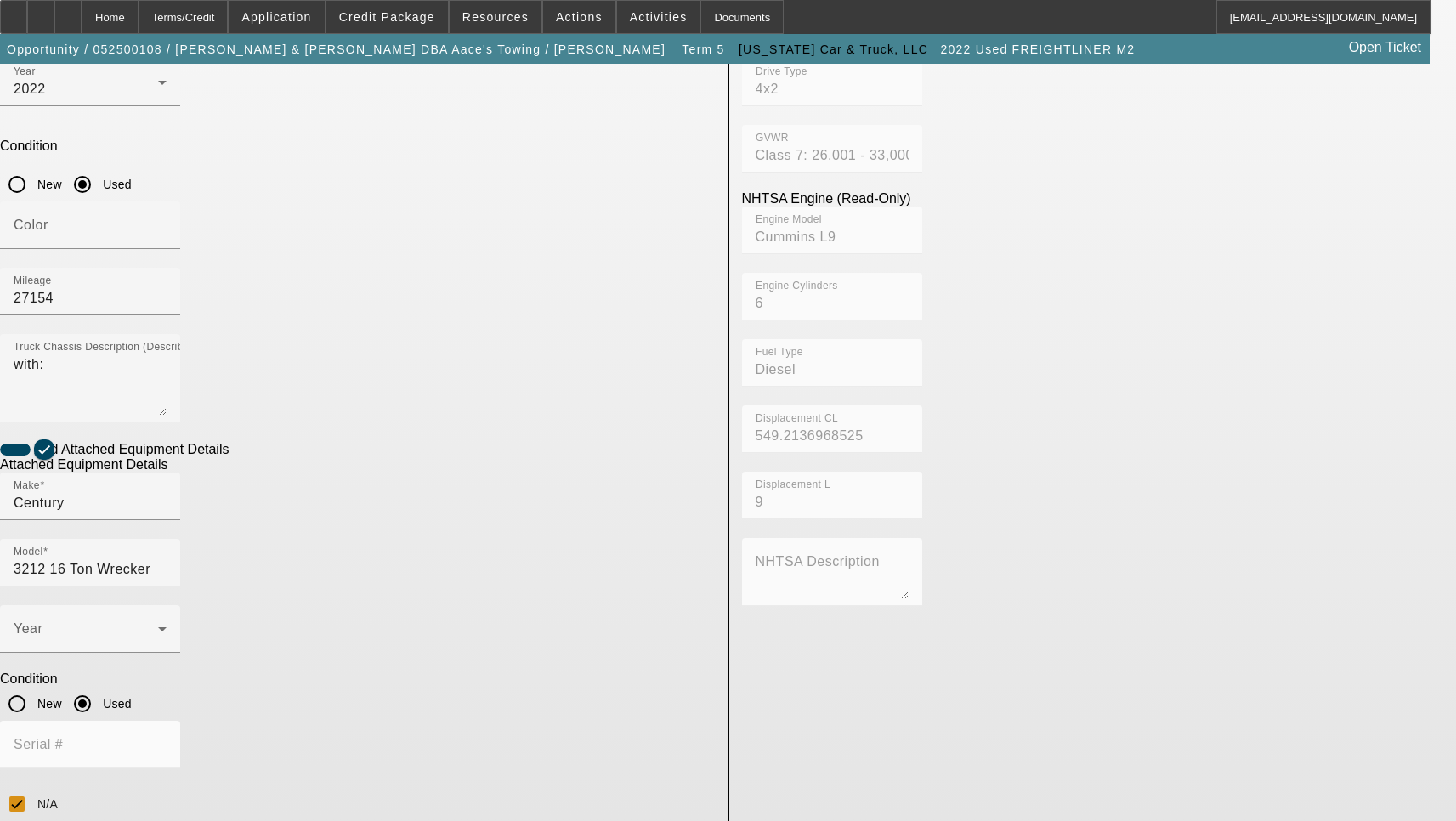
scroll to position [528, 0]
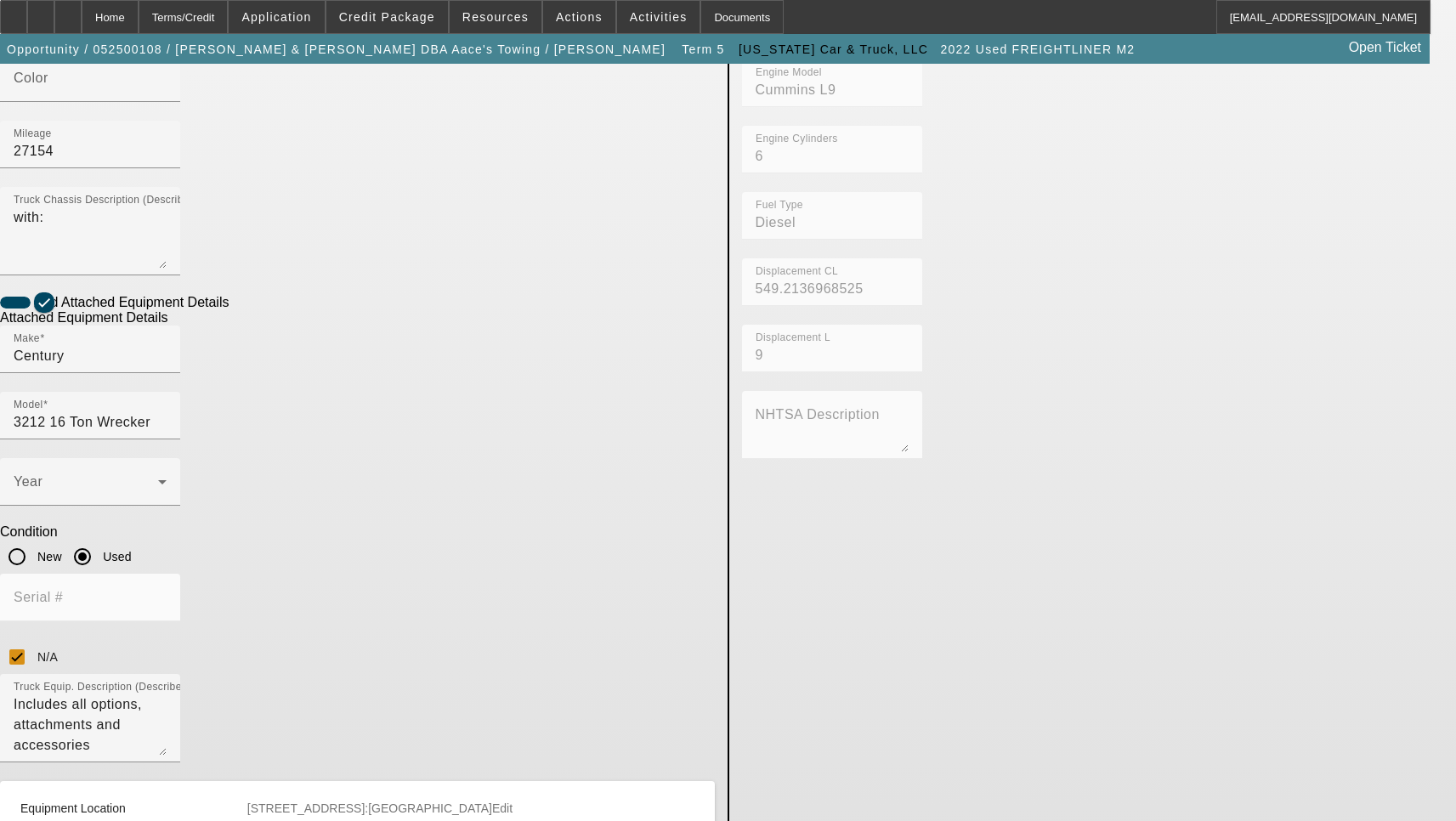
paste input "nue"
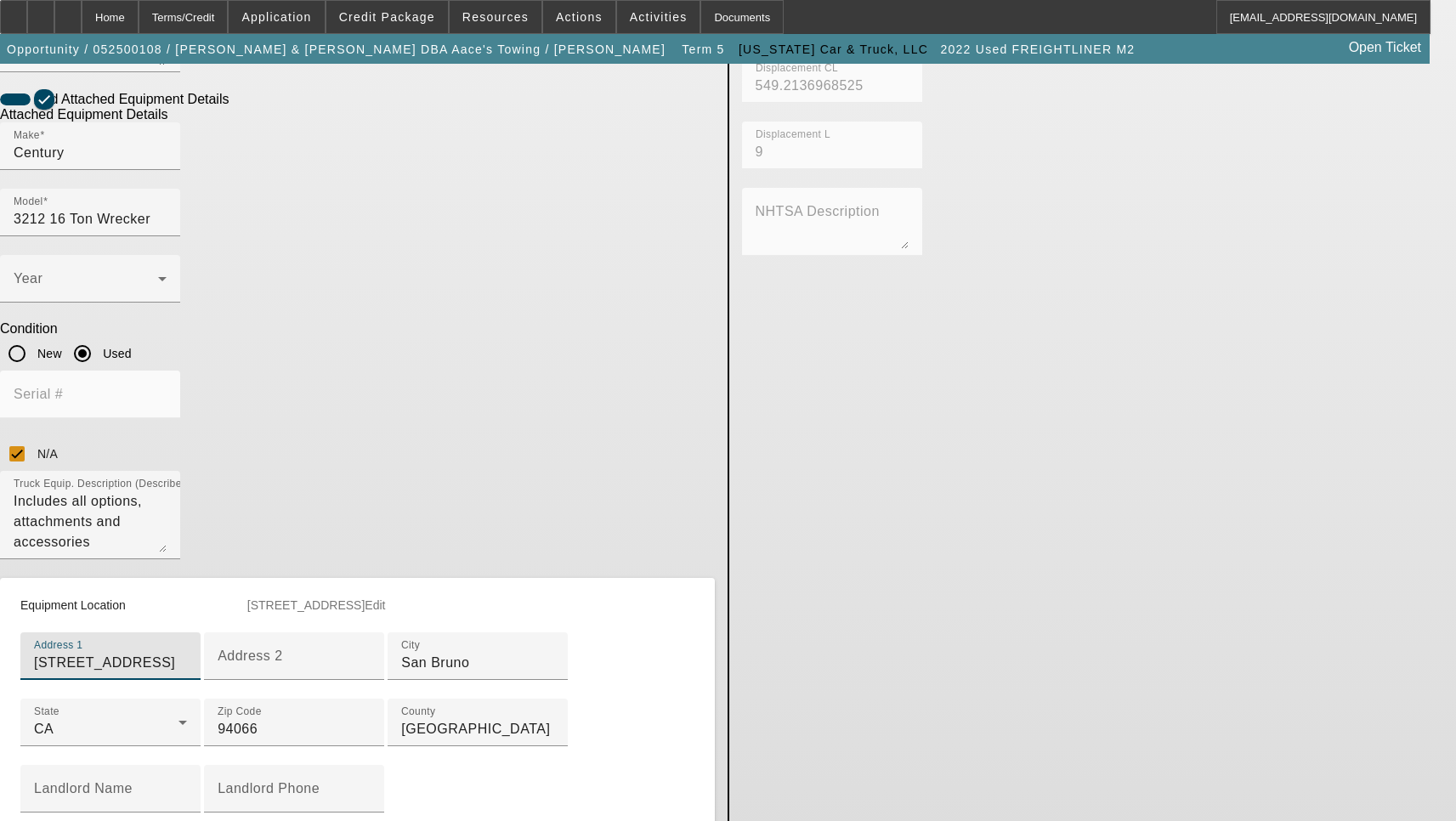
scroll to position [855, 0]
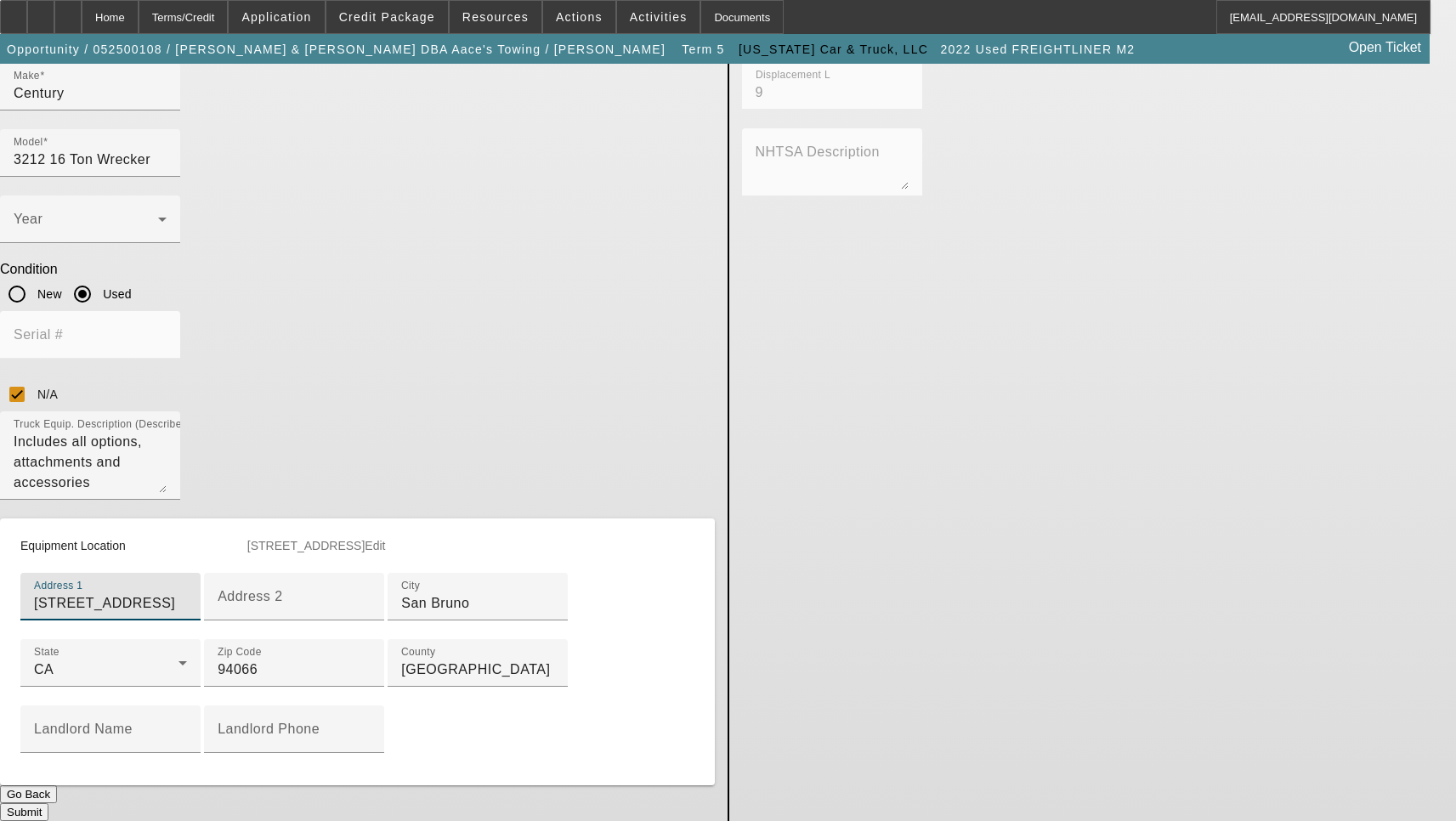
type input "1019 San Mateo Avenue"
click at [48, 803] on button "Submit" at bounding box center [24, 812] width 48 height 18
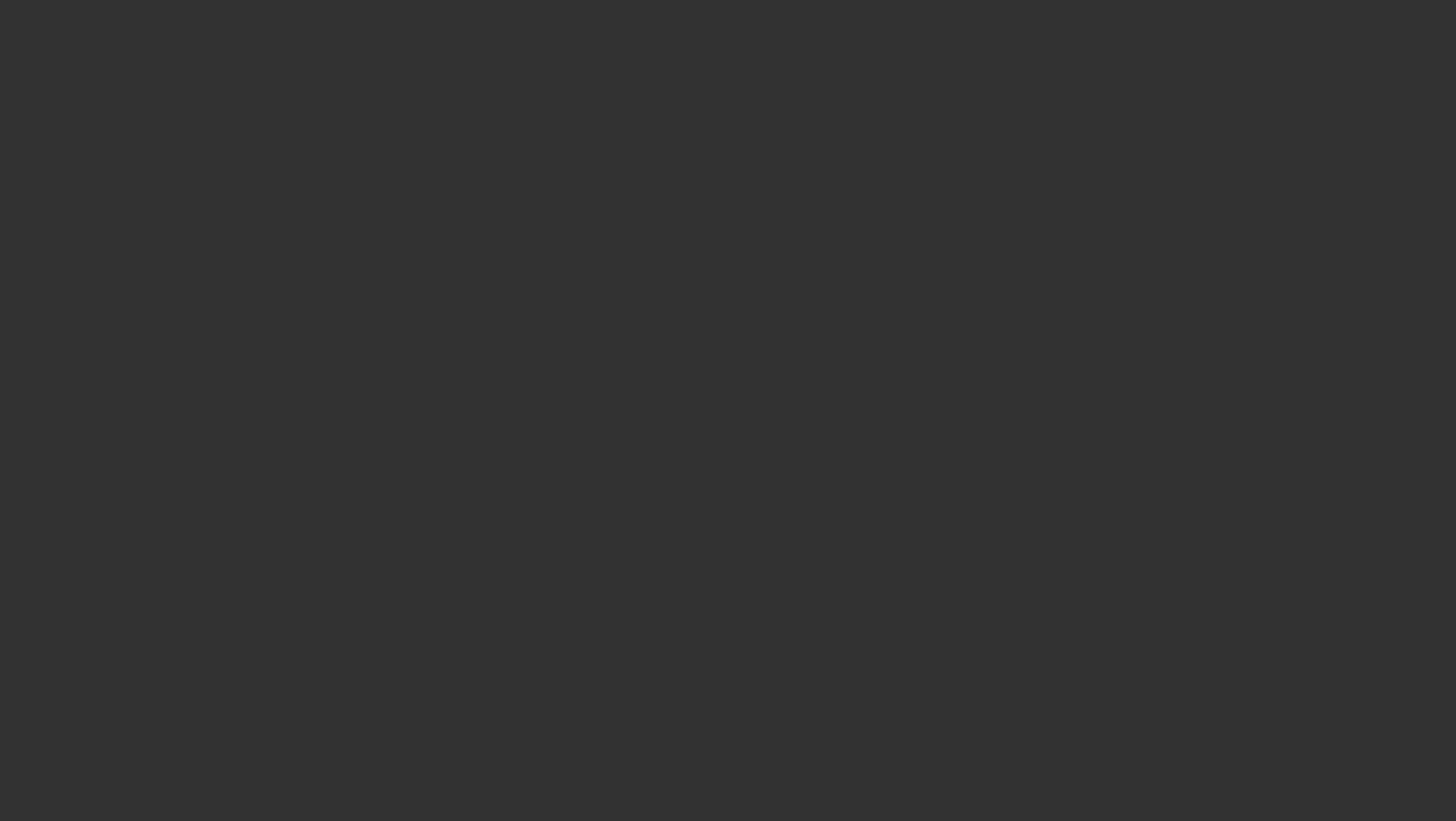
select select "3"
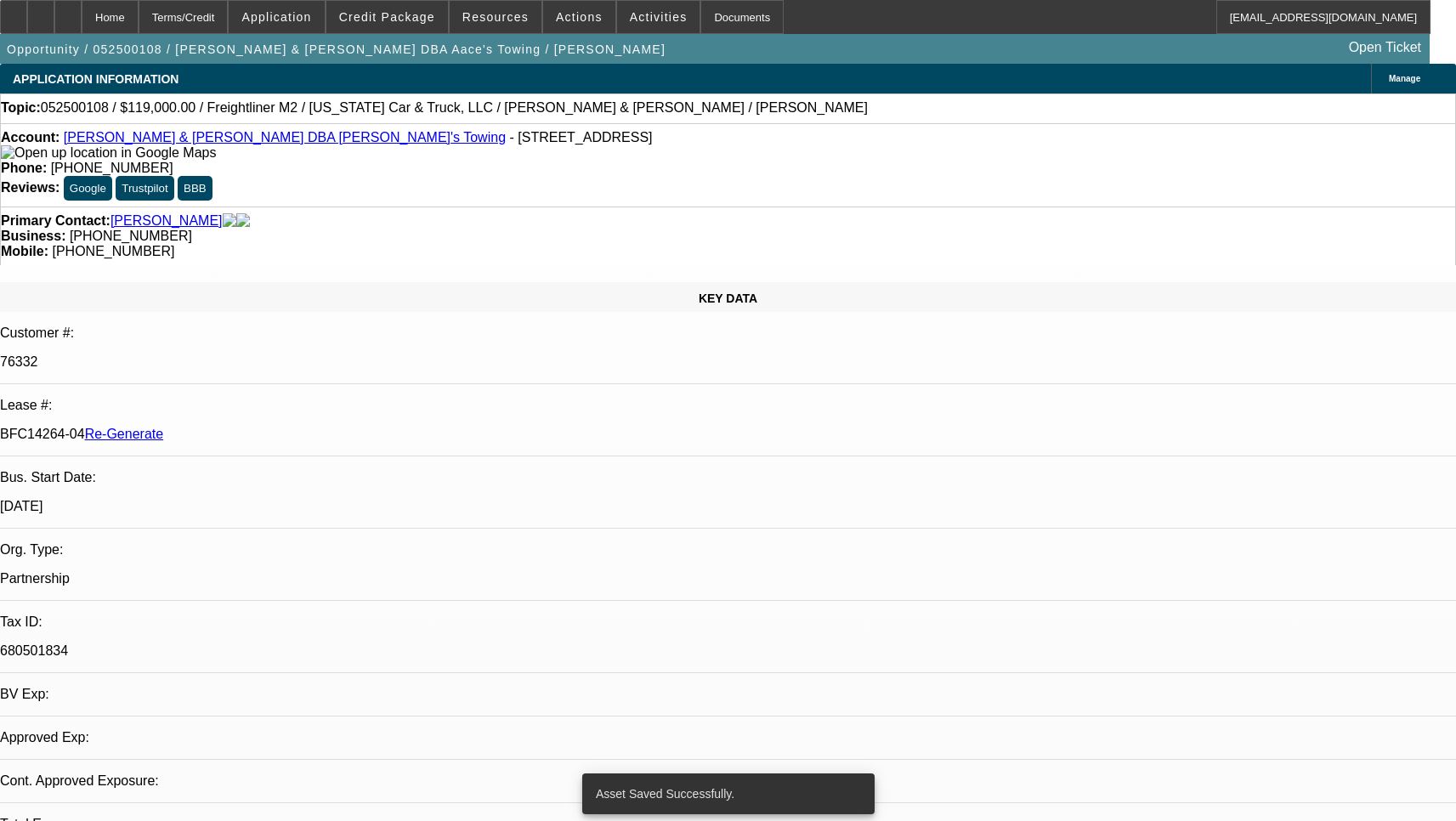
select select "0"
select select "2"
select select "0.1"
select select "4"
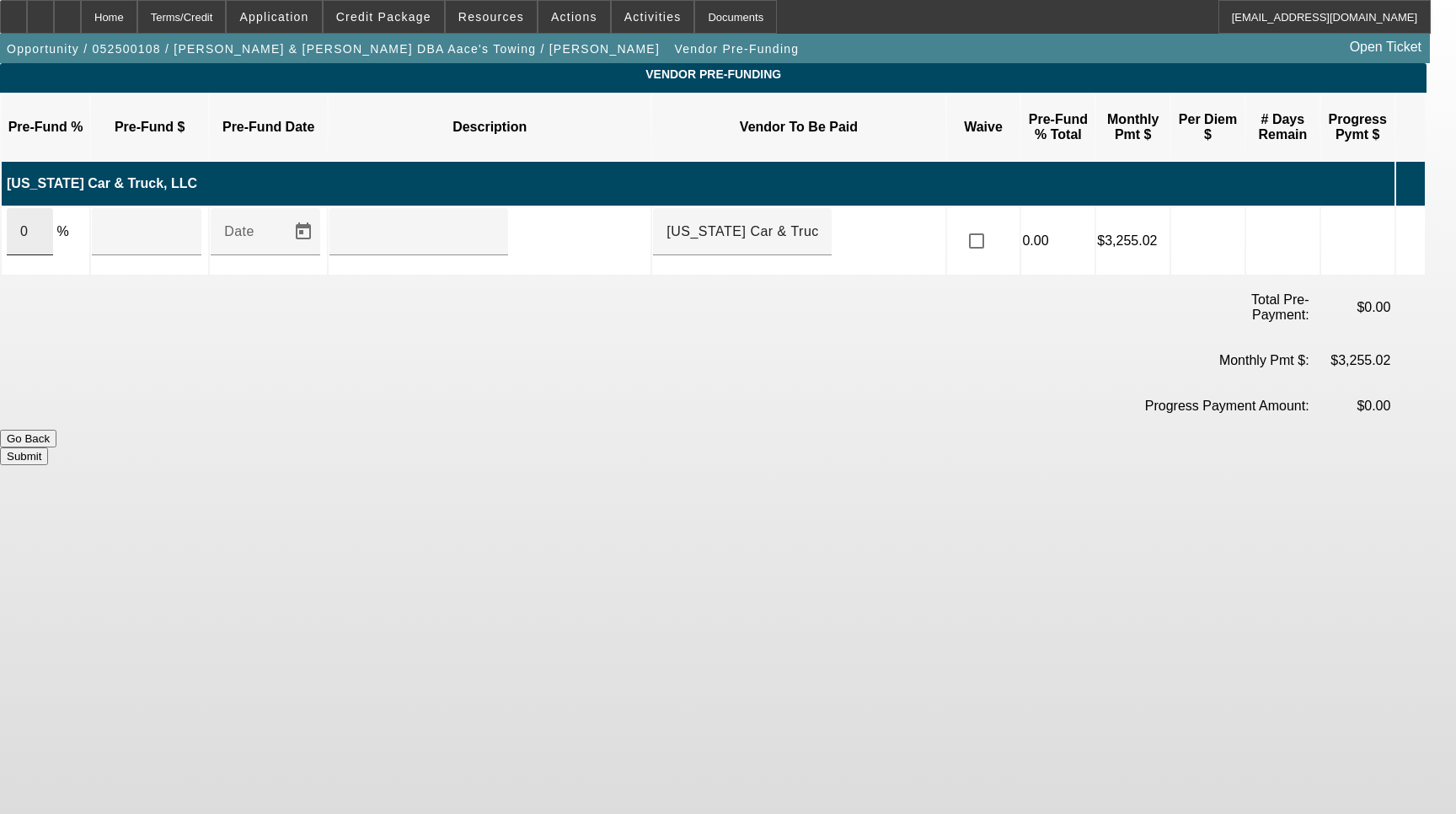
click at [39, 221] on input "0" at bounding box center [30, 231] width 19 height 20
type input "100"
type input "$169,000.00"
click at [495, 226] on div at bounding box center [419, 232] width 152 height 47
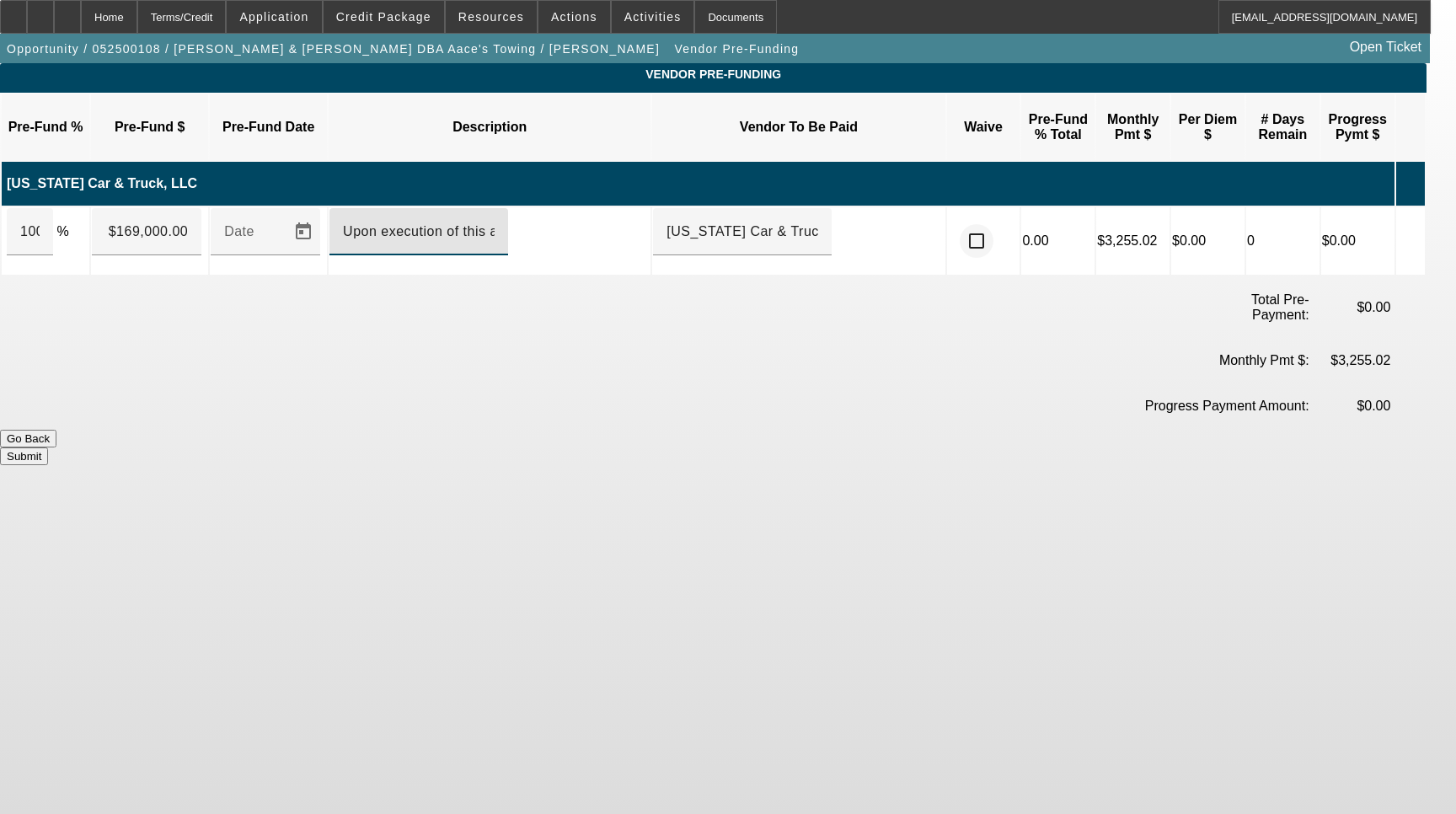
type input "Upon execution of this agreement"
click at [993, 224] on input "checkbox" at bounding box center [976, 241] width 34 height 34
checkbox input "true"
click at [48, 447] on button "Submit" at bounding box center [24, 456] width 48 height 17
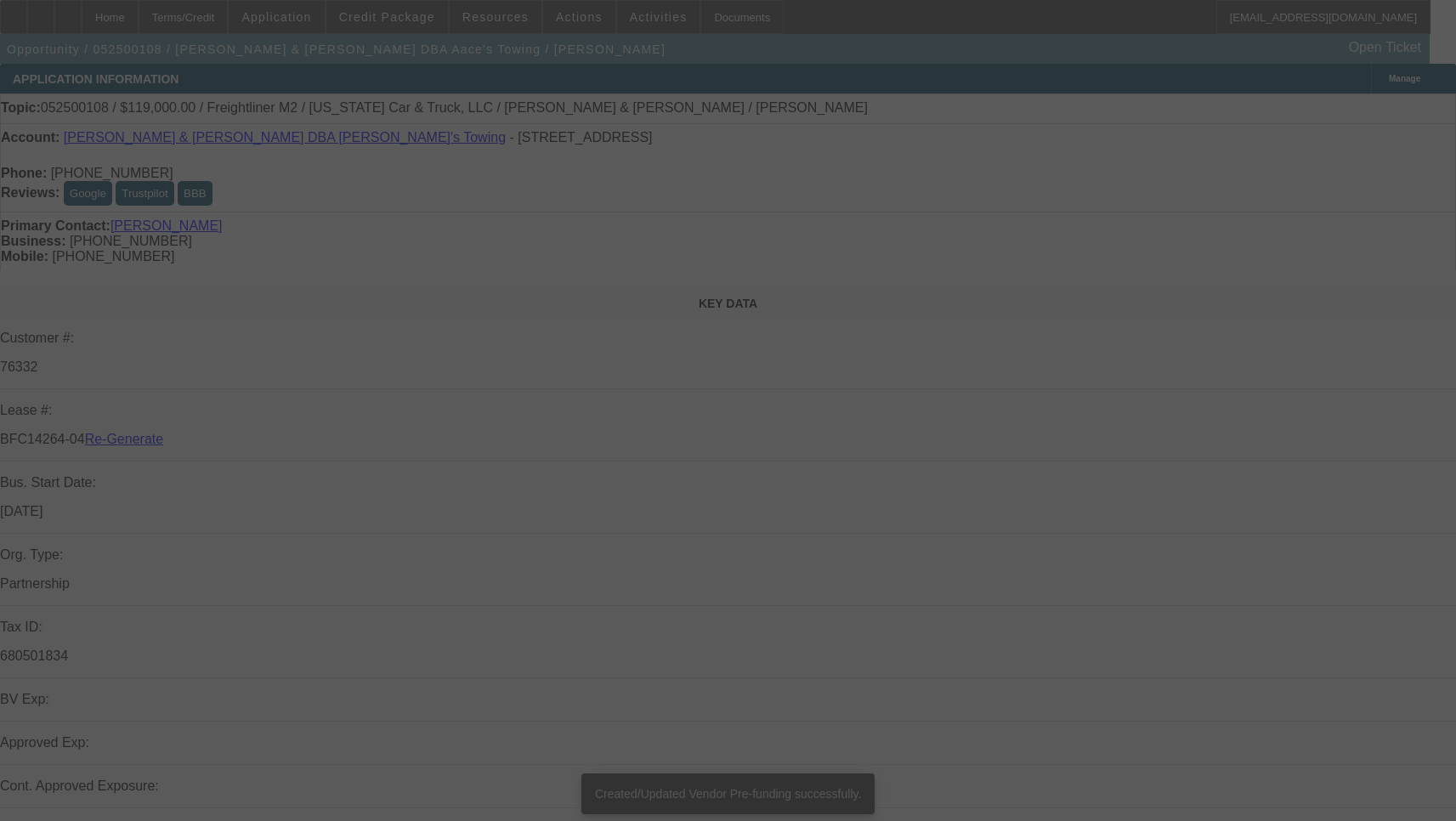
select select "3"
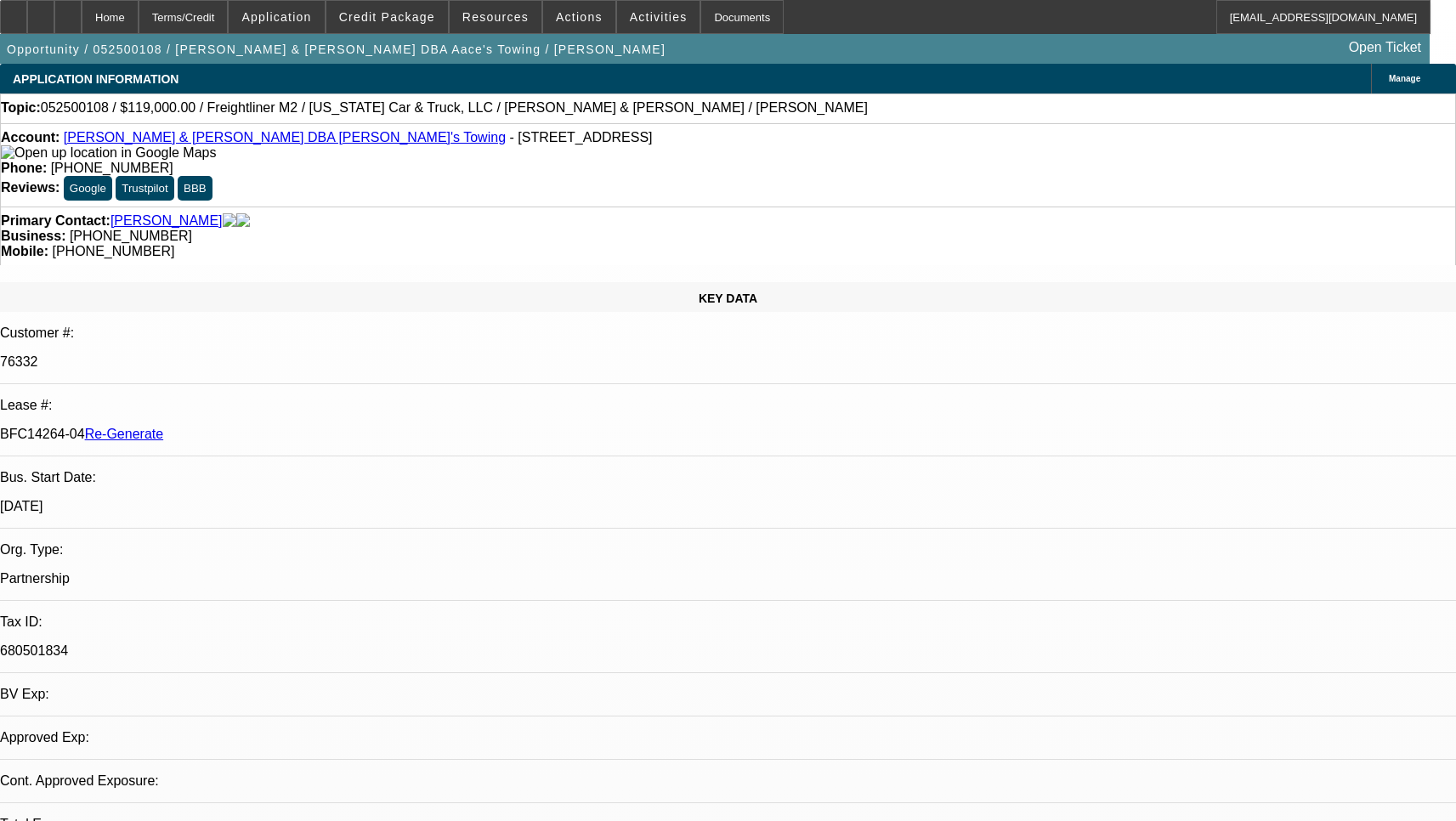
select select "0"
select select "2"
select select "0.1"
select select "4"
